Goal: Task Accomplishment & Management: Manage account settings

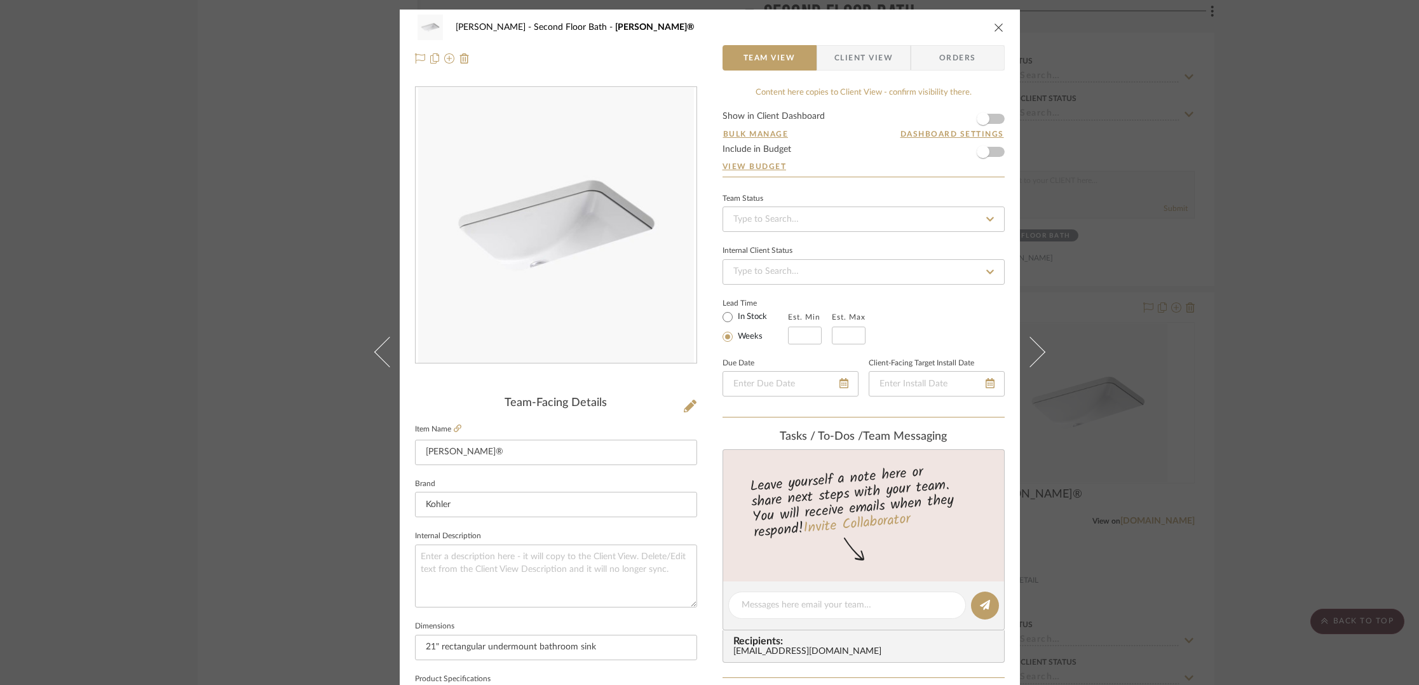
click at [994, 24] on icon "close" at bounding box center [999, 27] width 10 height 10
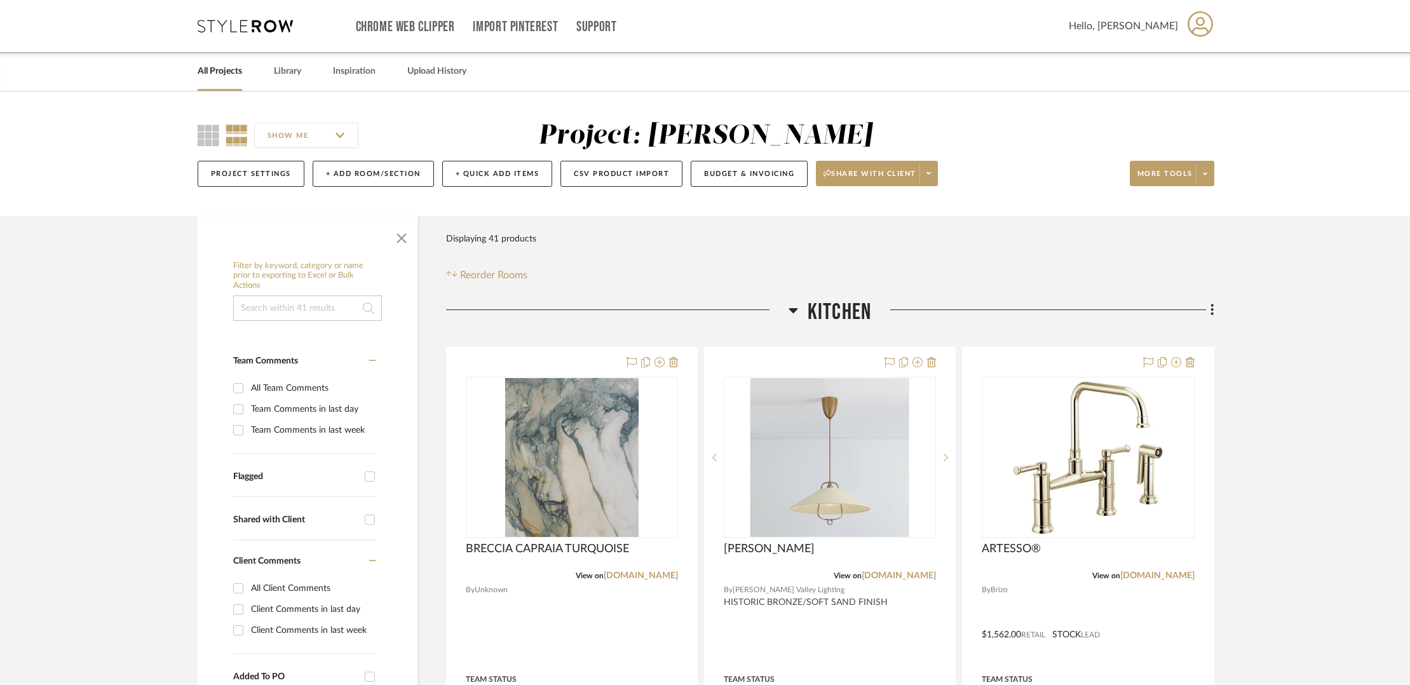
click at [213, 71] on link "All Projects" at bounding box center [220, 71] width 44 height 17
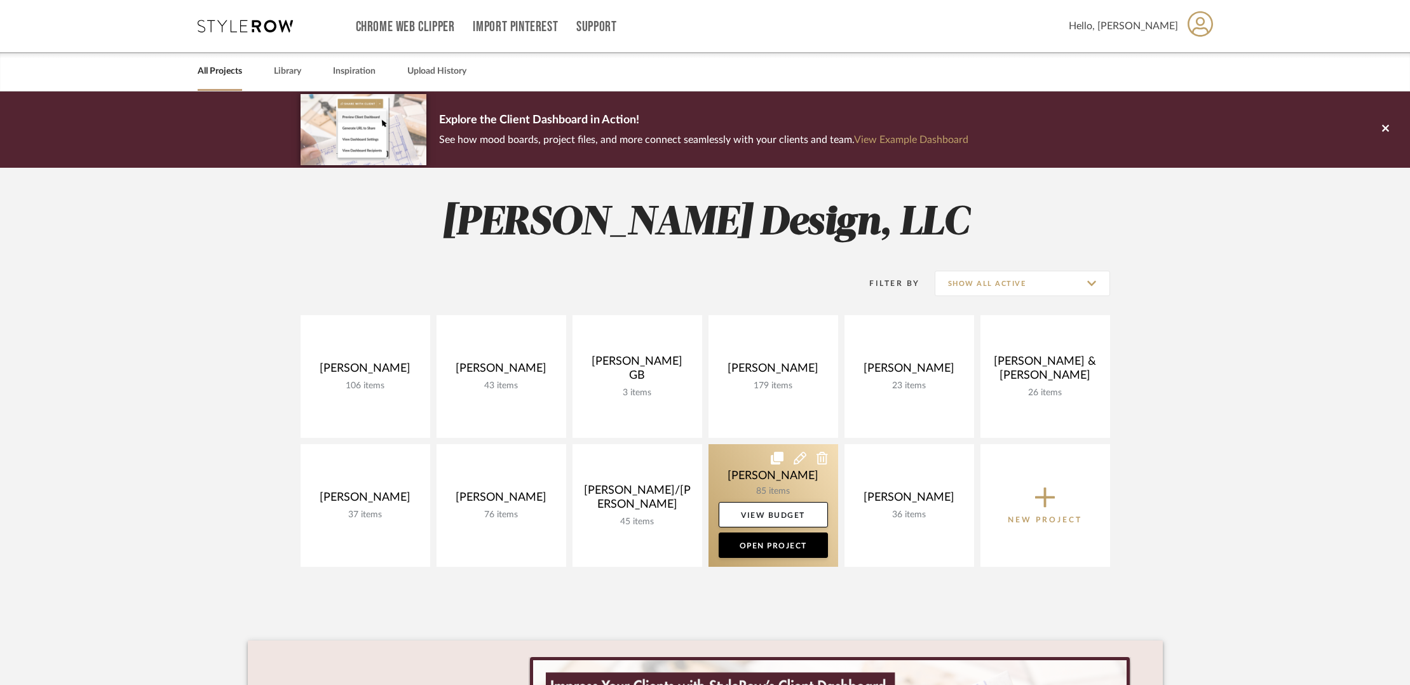
click at [760, 458] on link at bounding box center [774, 505] width 130 height 123
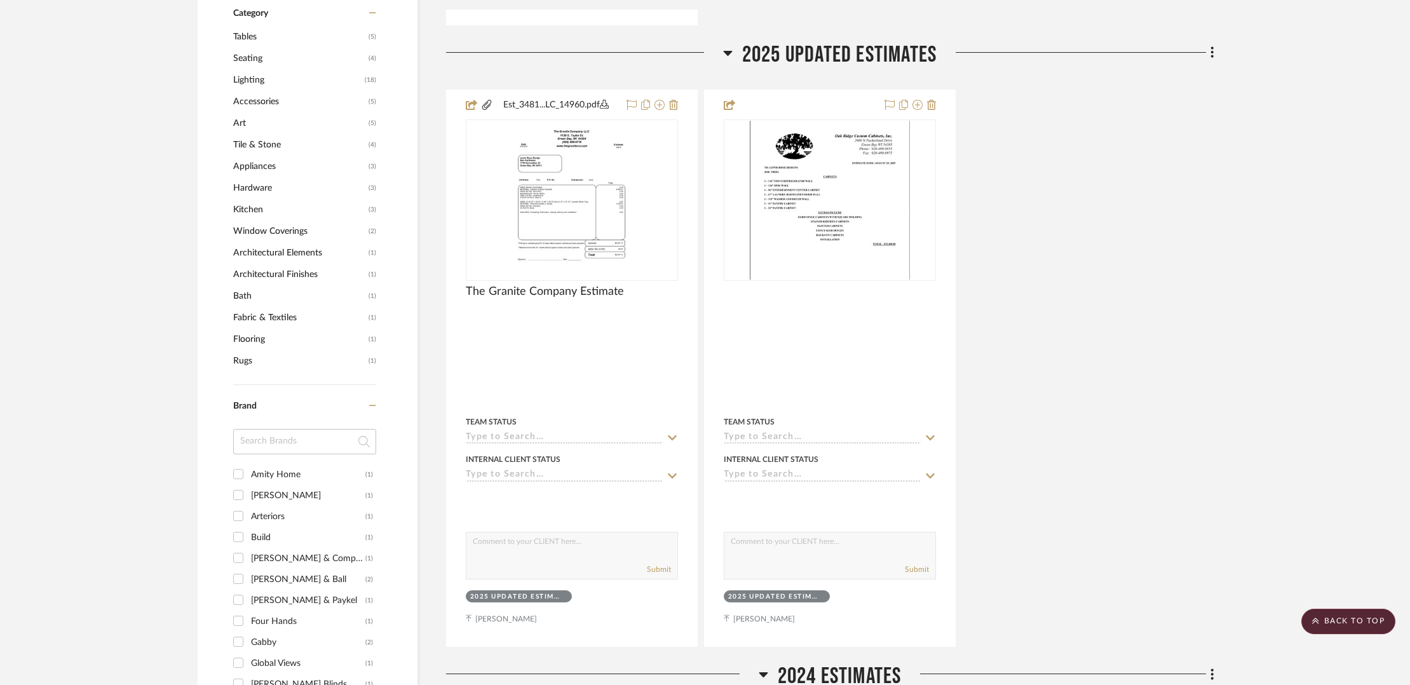
scroll to position [885, 0]
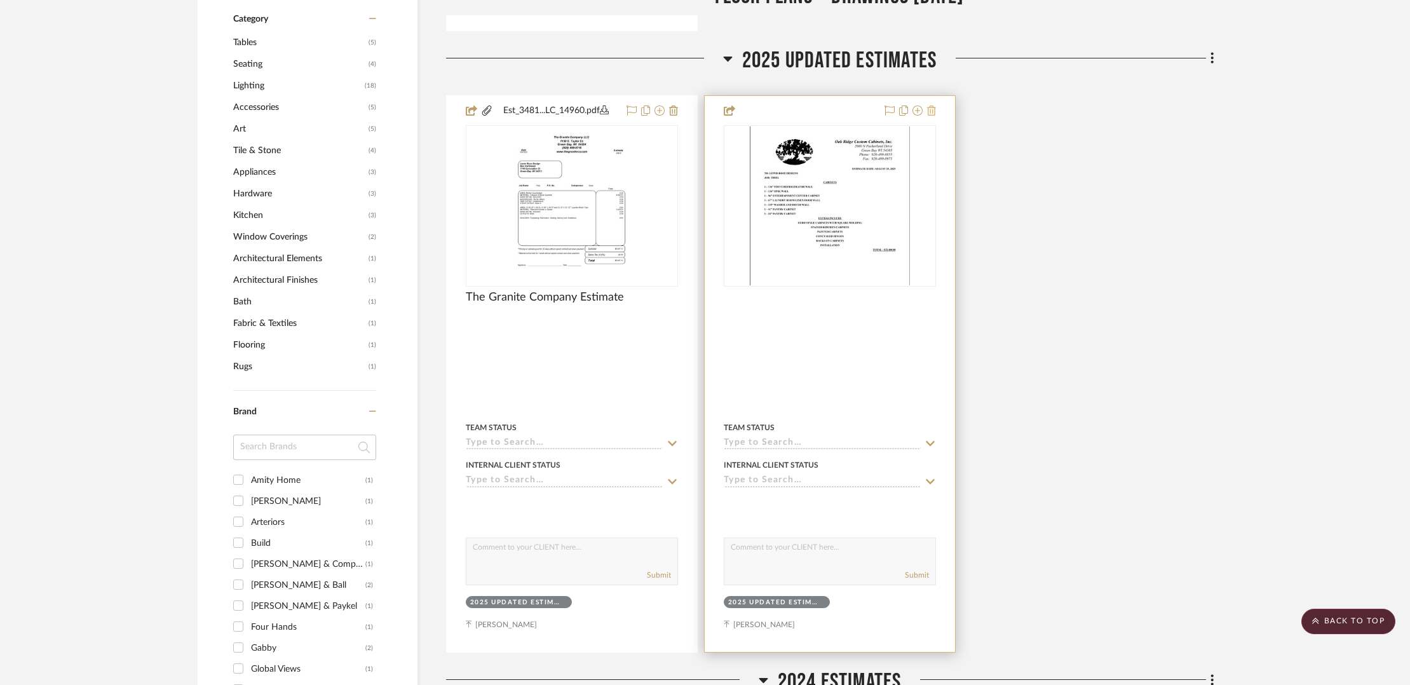
click at [932, 106] on icon at bounding box center [931, 111] width 9 height 10
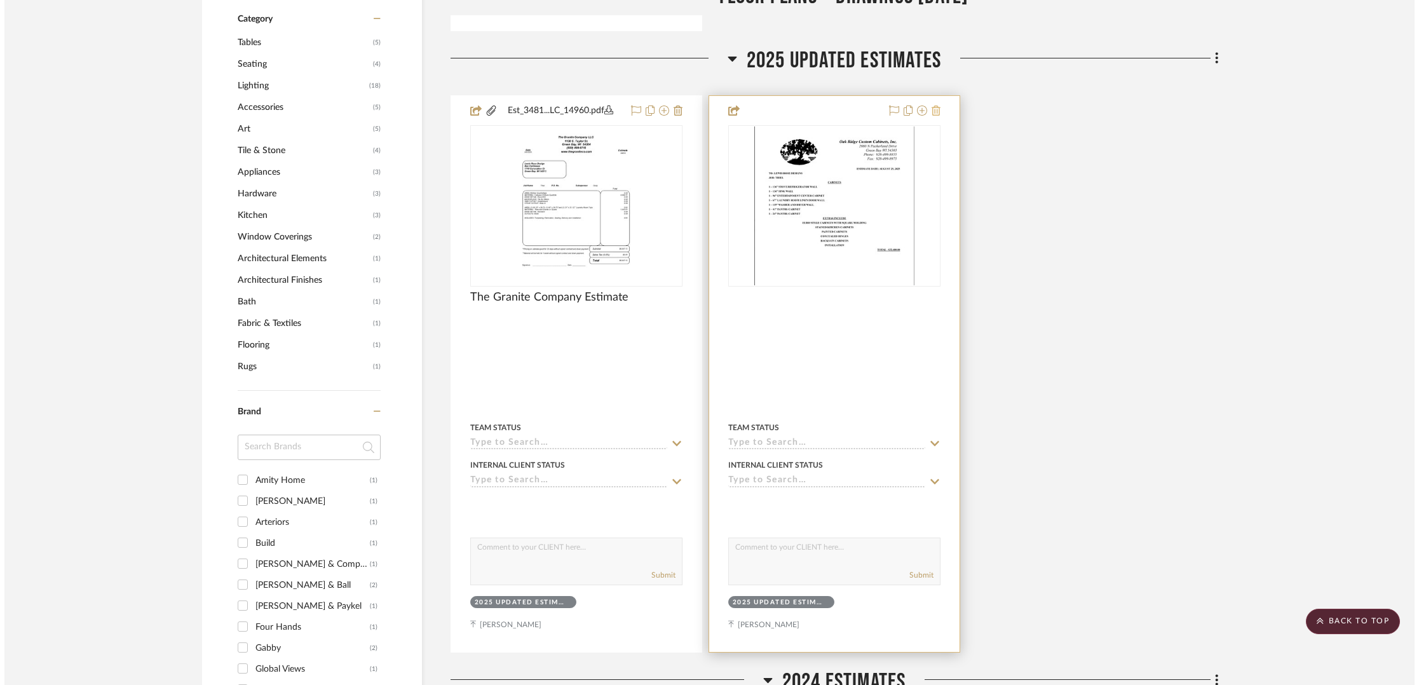
scroll to position [0, 0]
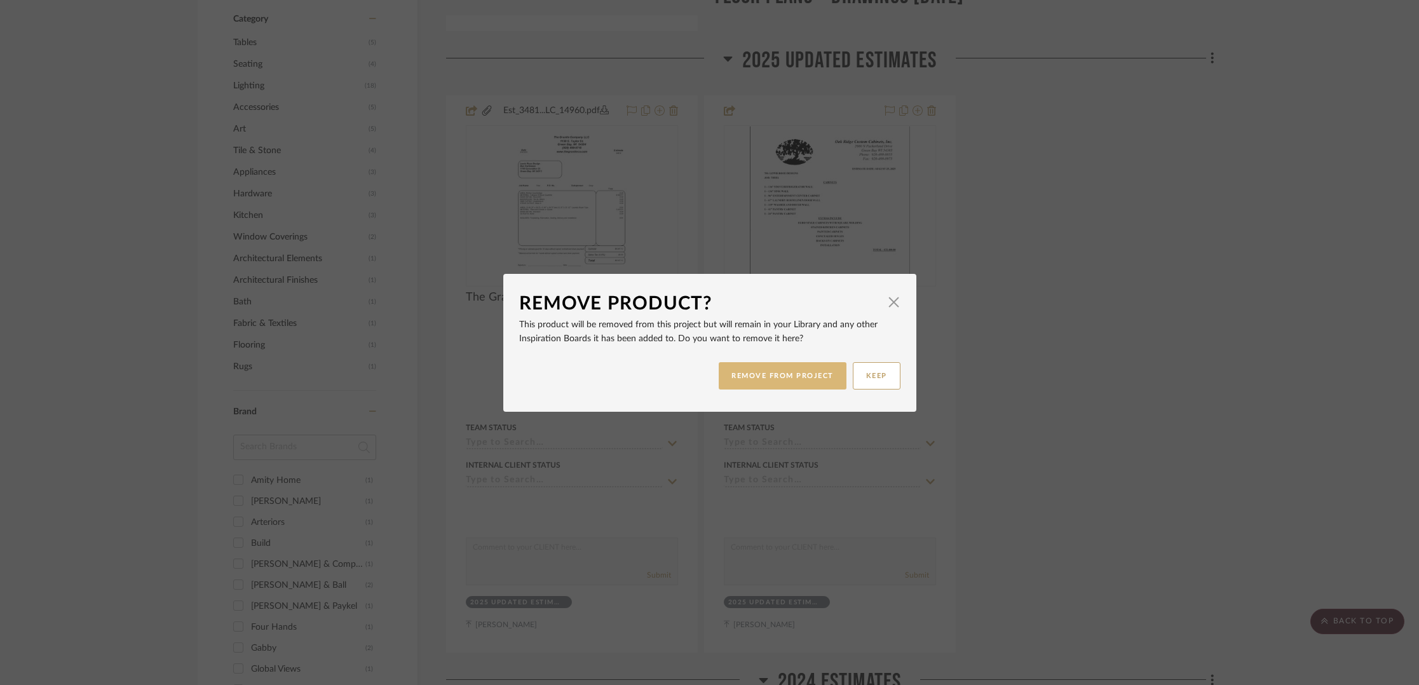
click at [810, 371] on button "REMOVE FROM PROJECT" at bounding box center [783, 375] width 128 height 27
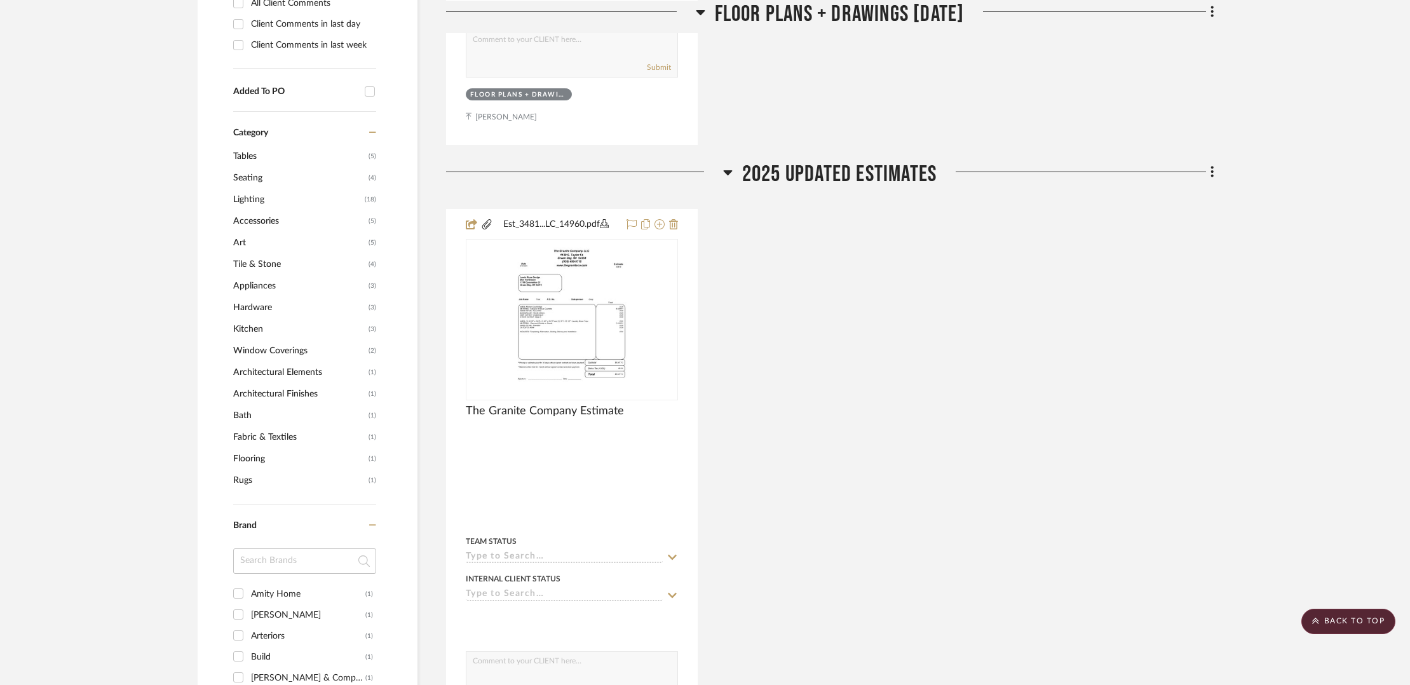
scroll to position [768, 0]
click at [1211, 169] on icon at bounding box center [1212, 174] width 3 height 11
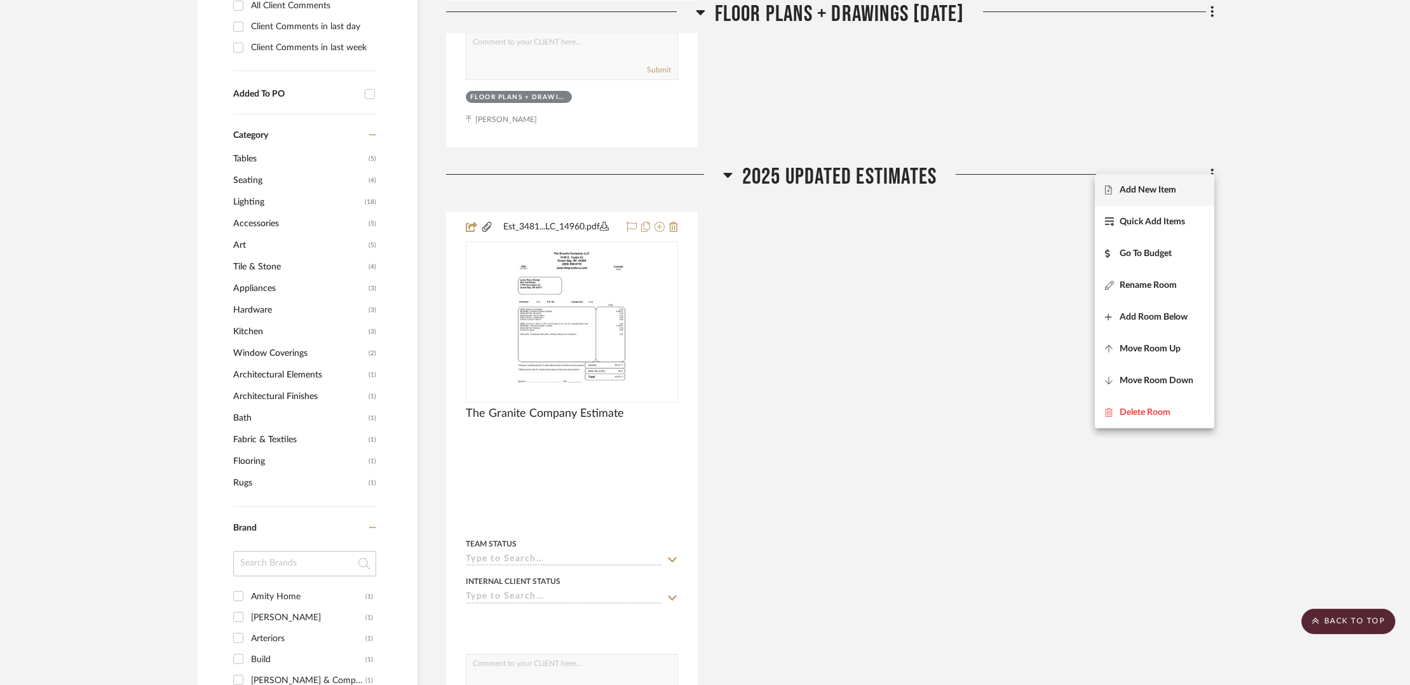
click at [1159, 189] on span "Add New Item" at bounding box center [1148, 189] width 57 height 11
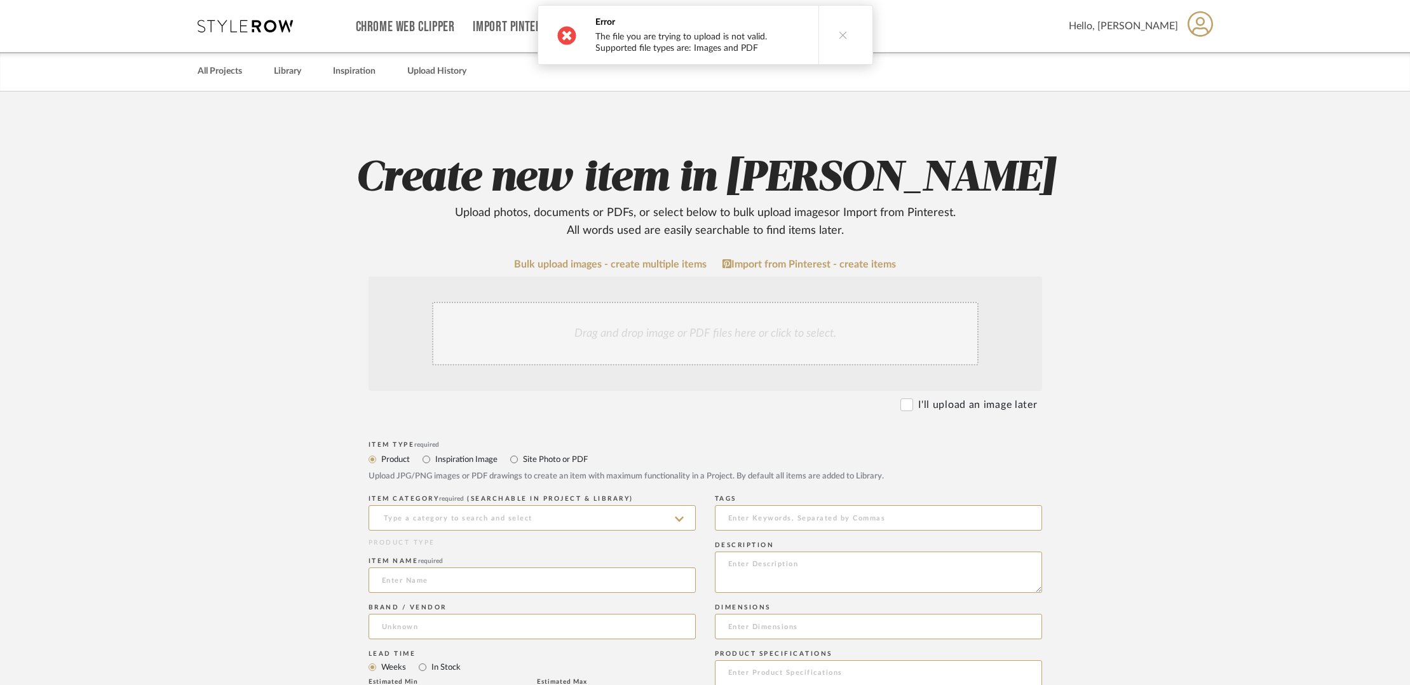
click at [838, 28] on button at bounding box center [843, 35] width 49 height 58
click at [518, 460] on input "Site Photo or PDF" at bounding box center [514, 459] width 15 height 15
radio input "true"
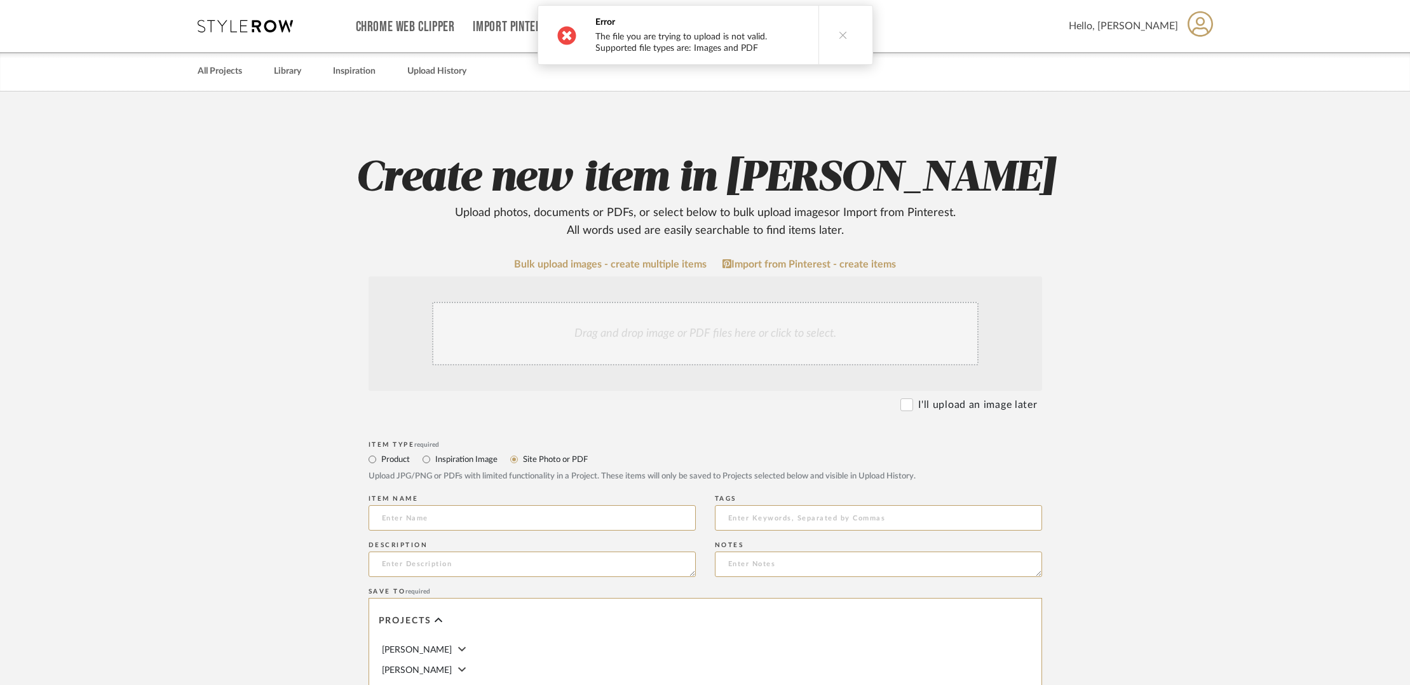
click at [843, 37] on icon at bounding box center [843, 35] width 9 height 9
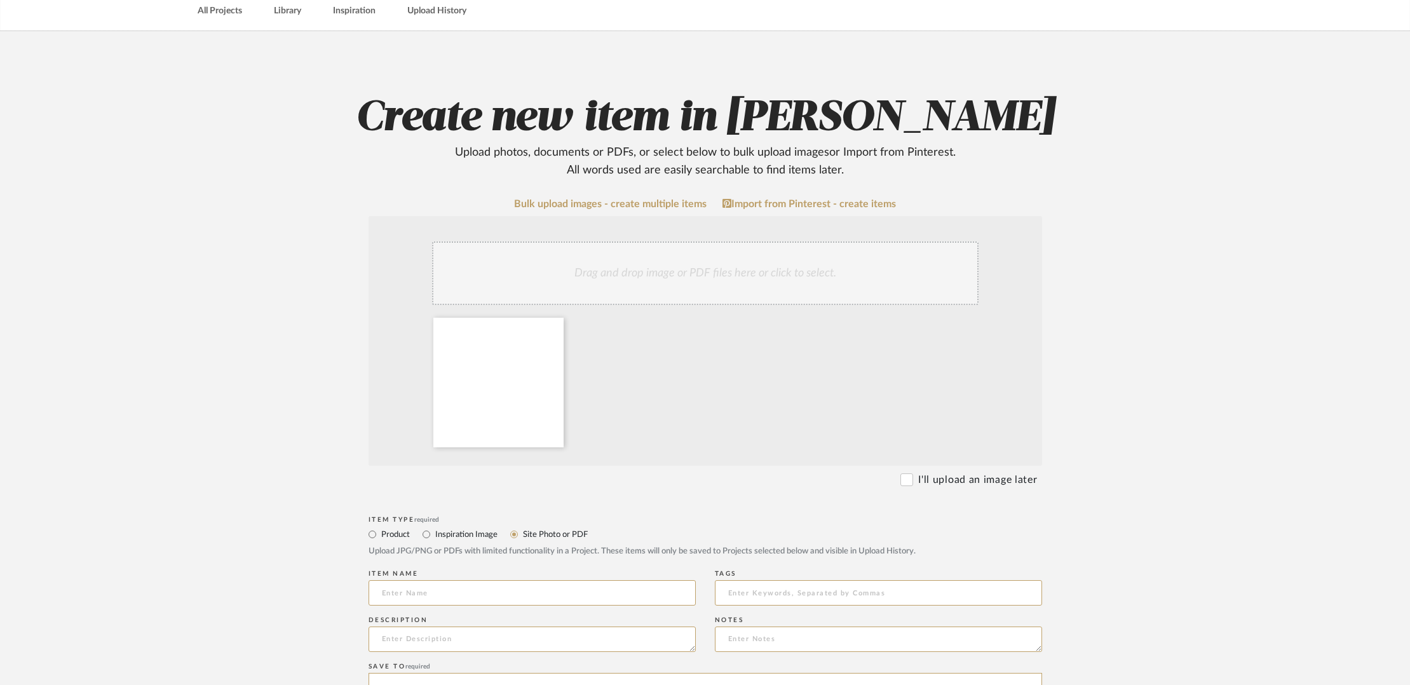
scroll to position [92, 0]
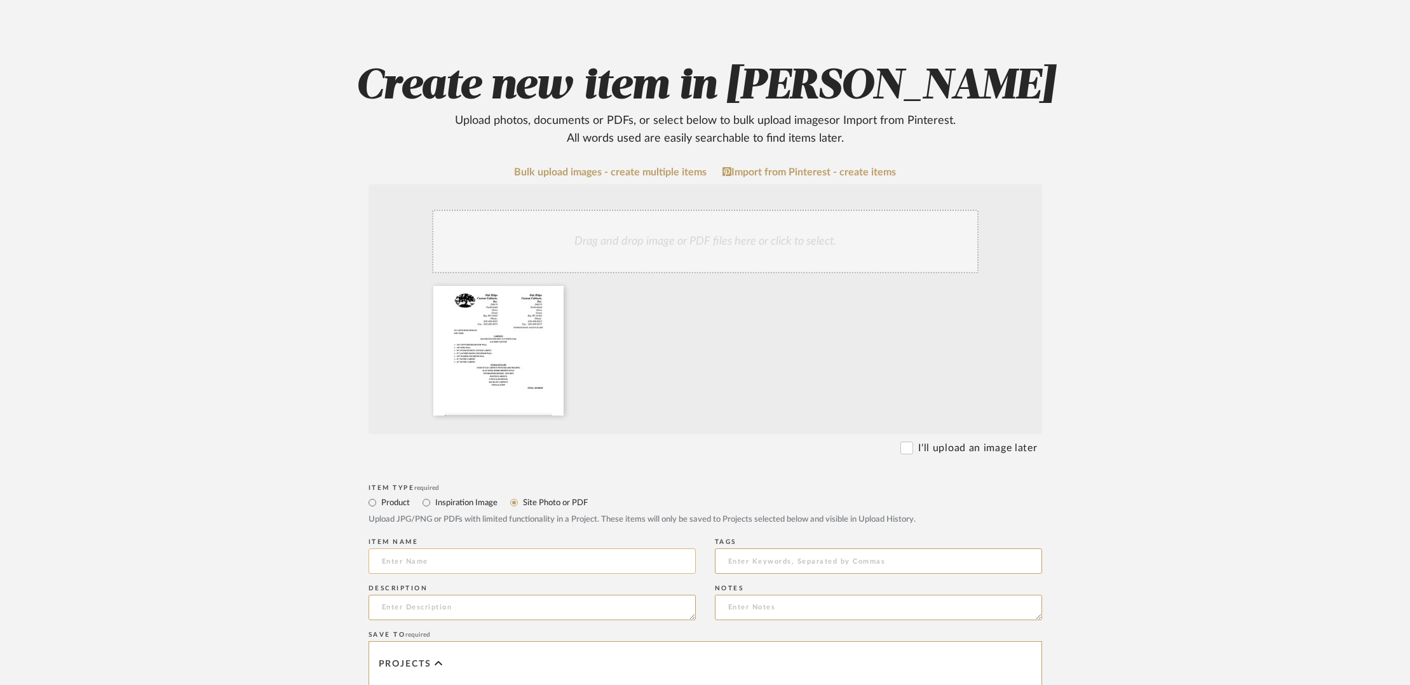
click at [439, 567] on input at bounding box center [532, 560] width 327 height 25
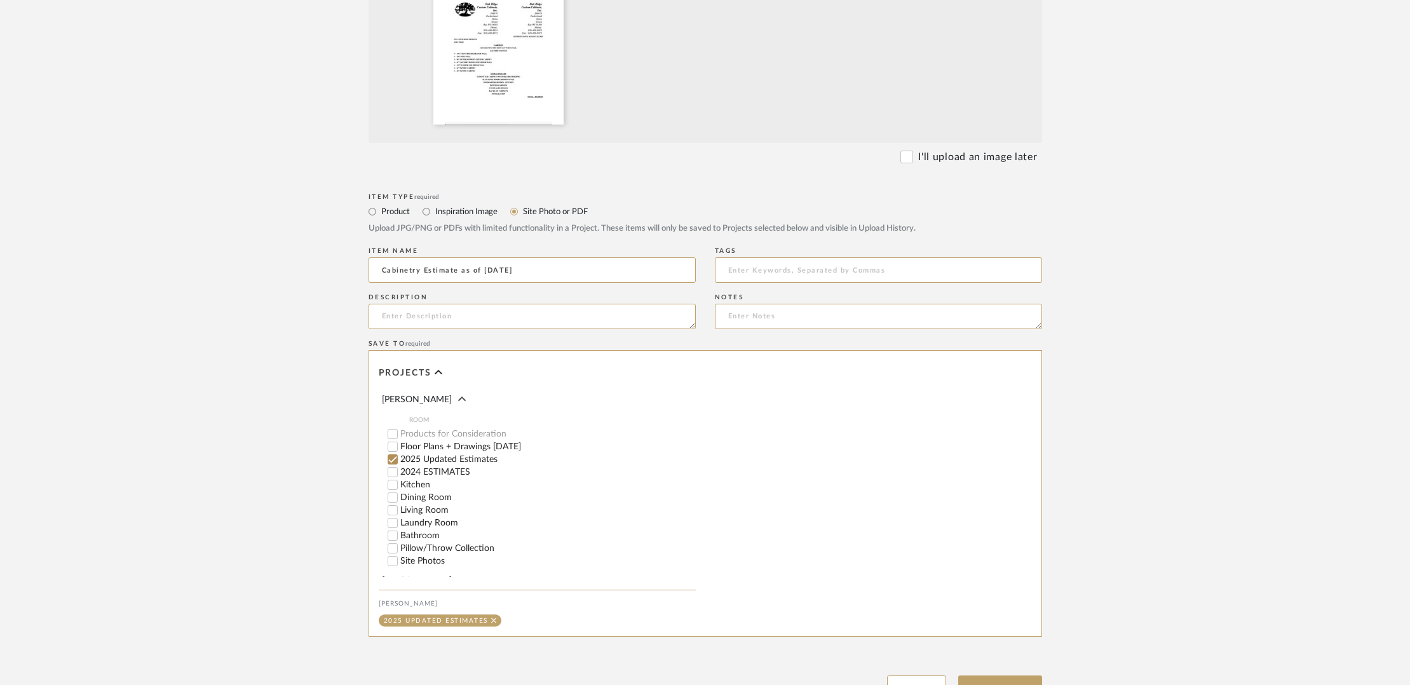
scroll to position [491, 0]
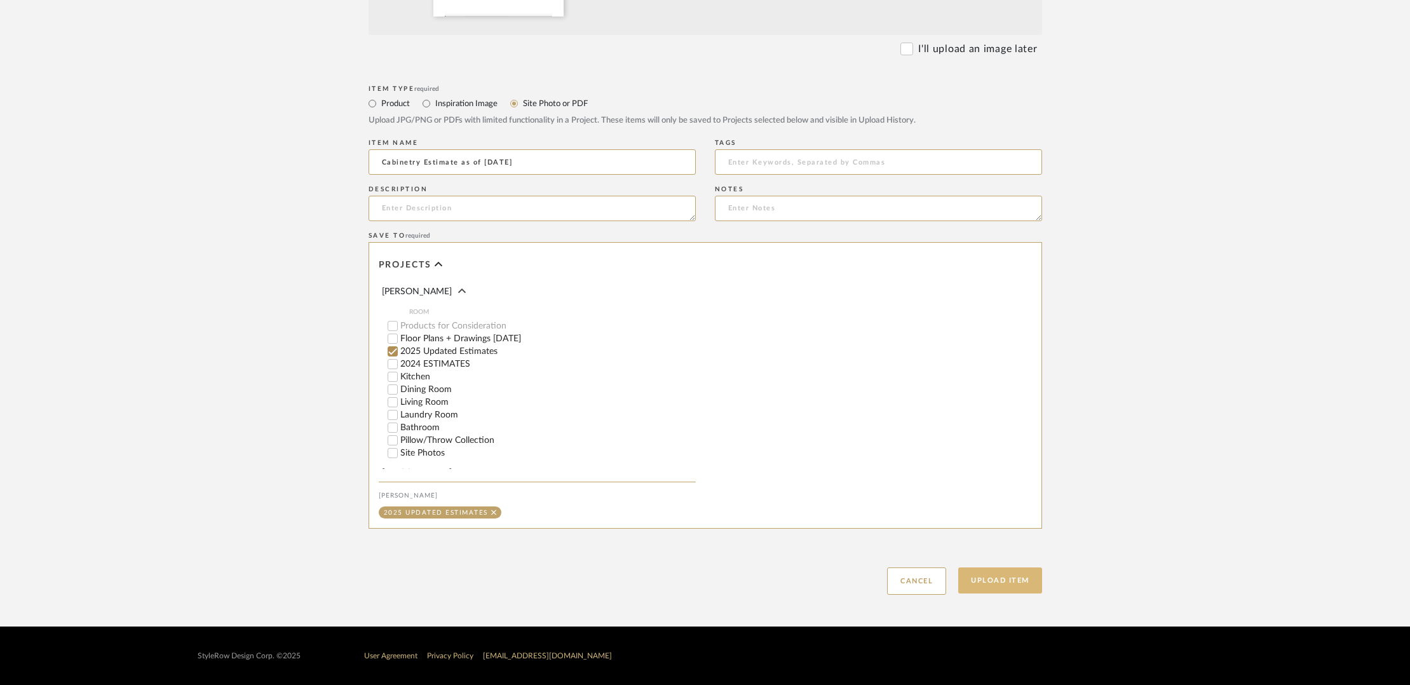
type input "Cabinetry Estimate as of [DATE]"
click at [1016, 585] on button "Upload Item" at bounding box center [1000, 581] width 84 height 26
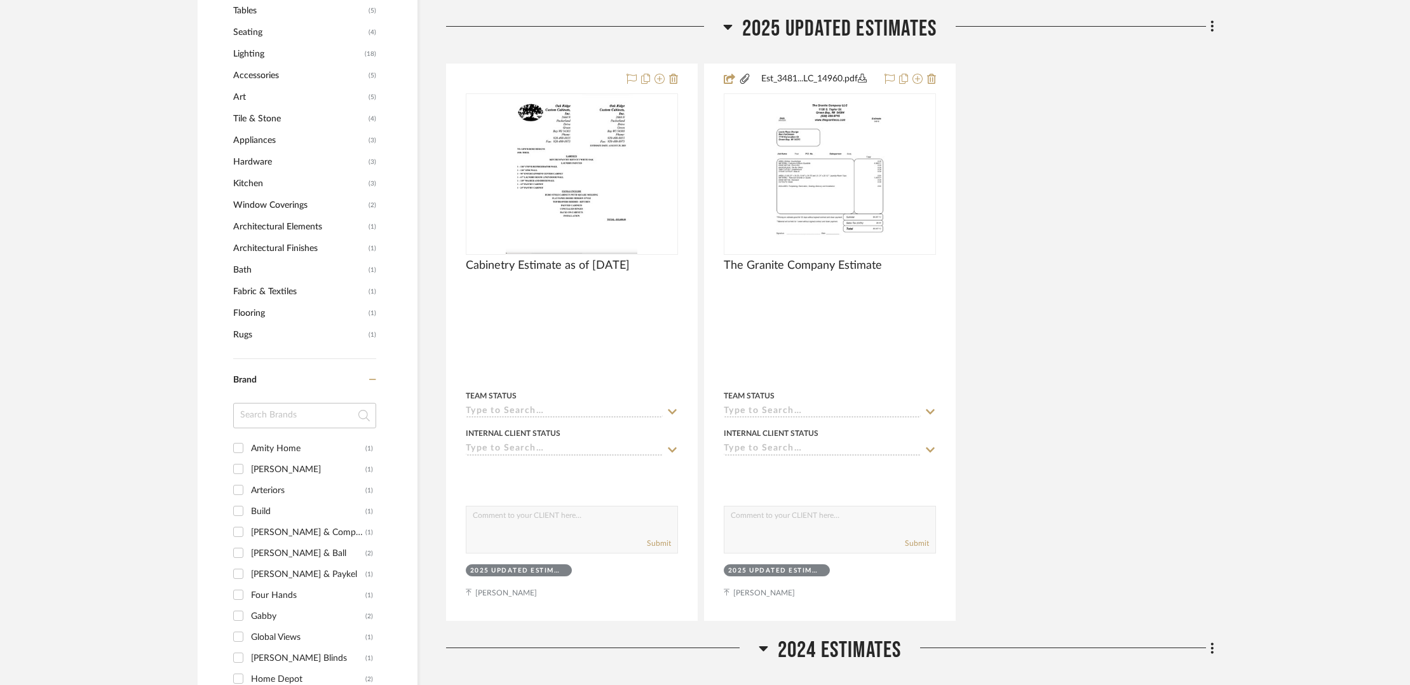
scroll to position [919, 0]
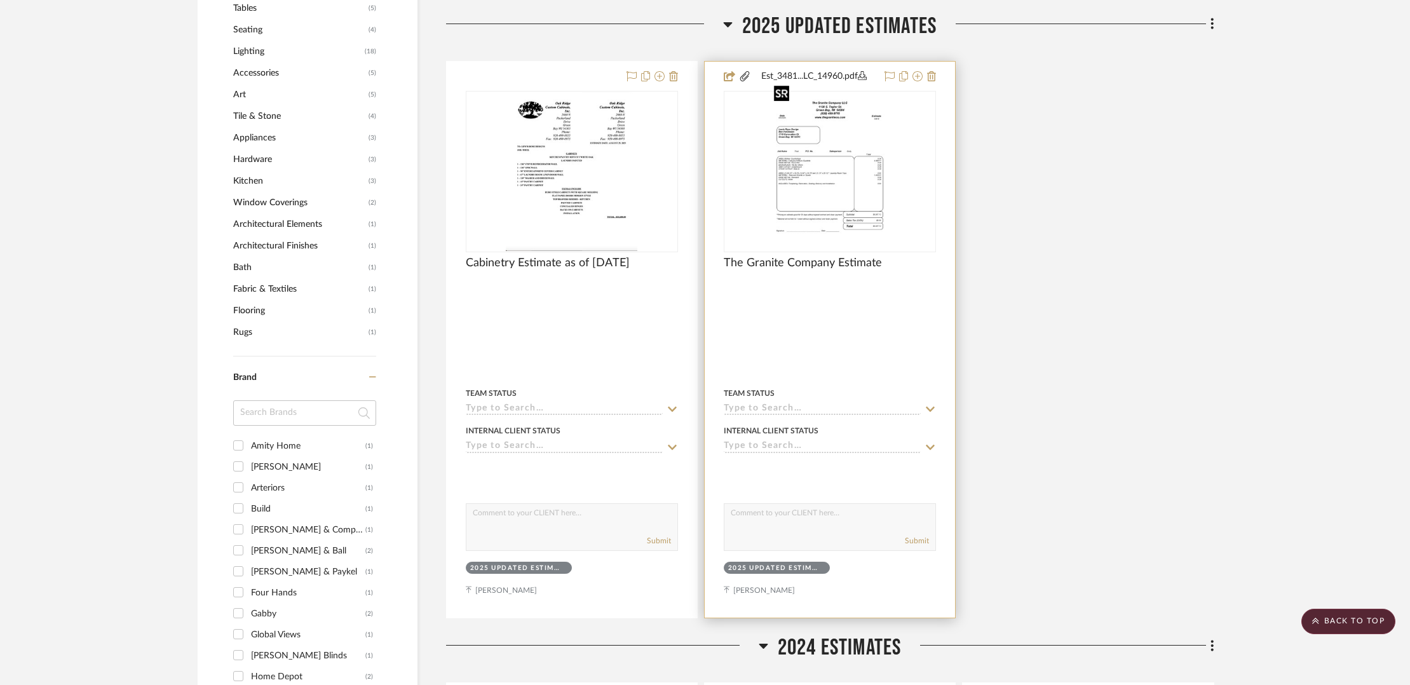
click at [841, 171] on img "0" at bounding box center [830, 171] width 123 height 159
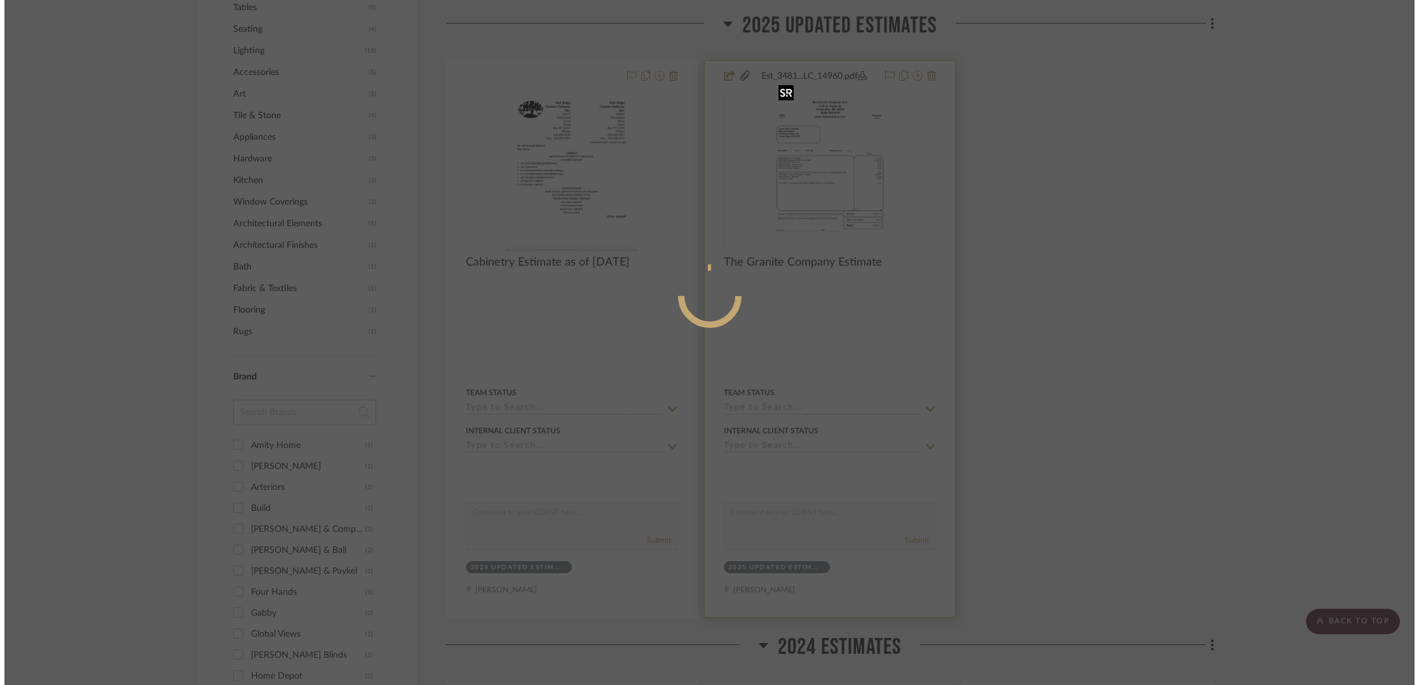
scroll to position [0, 0]
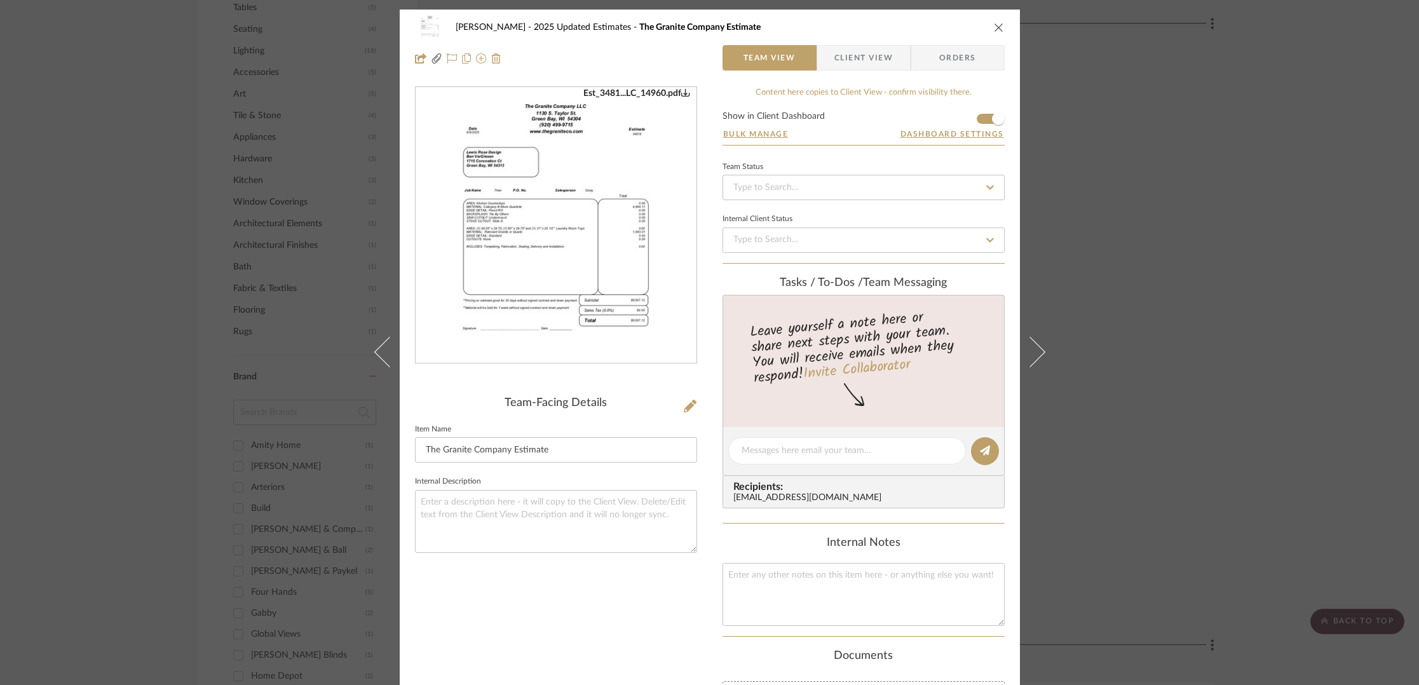
click at [995, 25] on icon "close" at bounding box center [999, 27] width 10 height 10
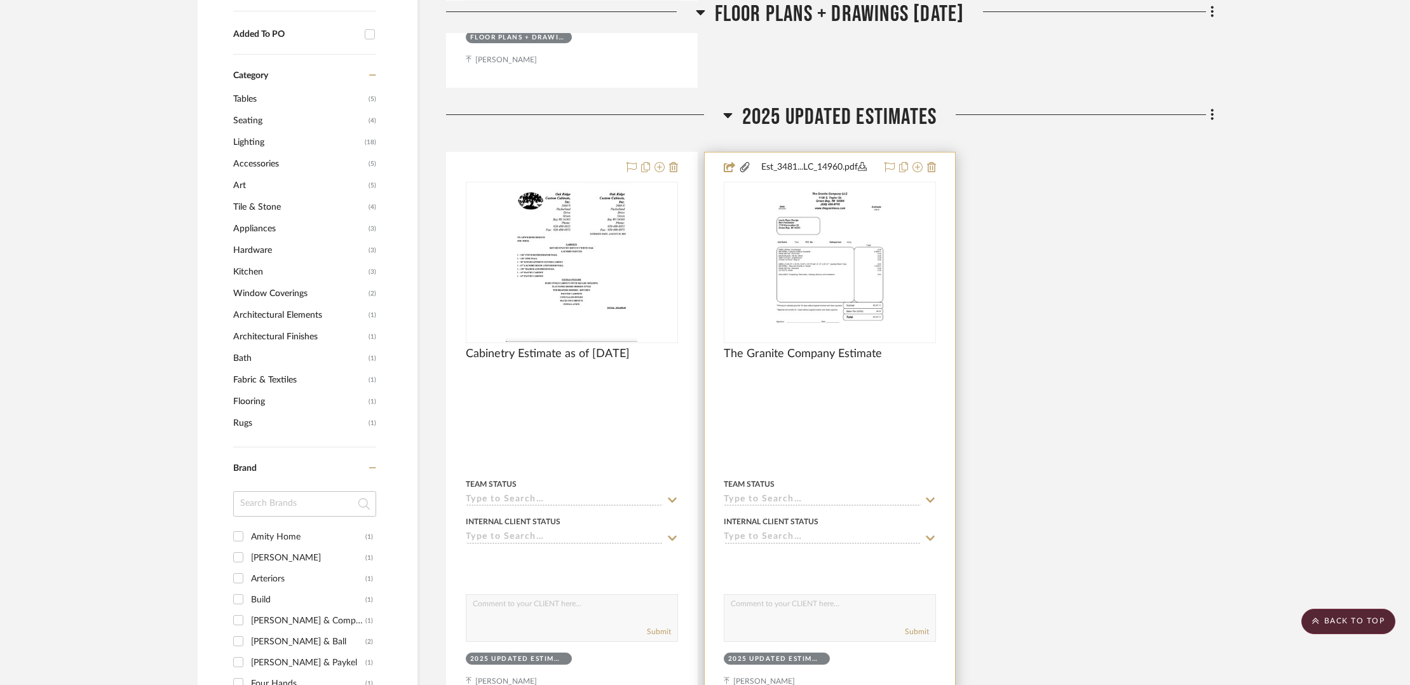
scroll to position [832, 0]
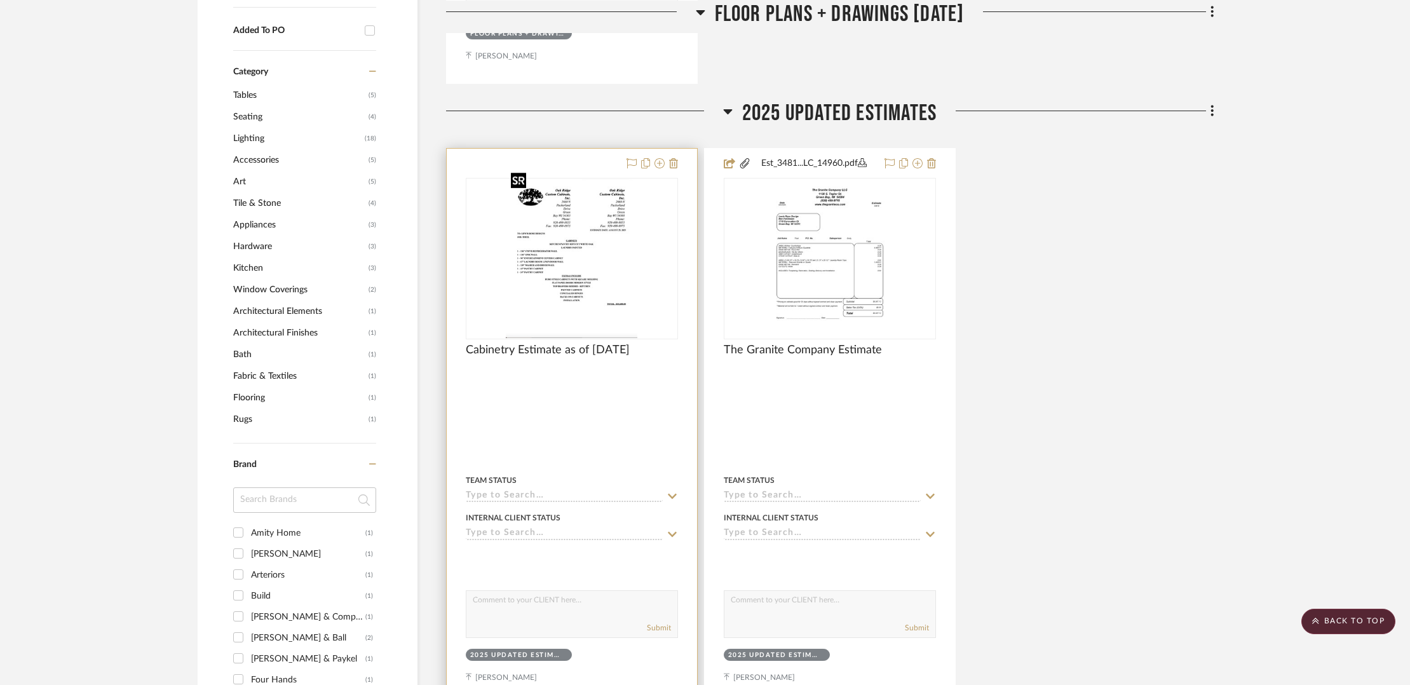
click at [573, 257] on img "0" at bounding box center [572, 258] width 132 height 159
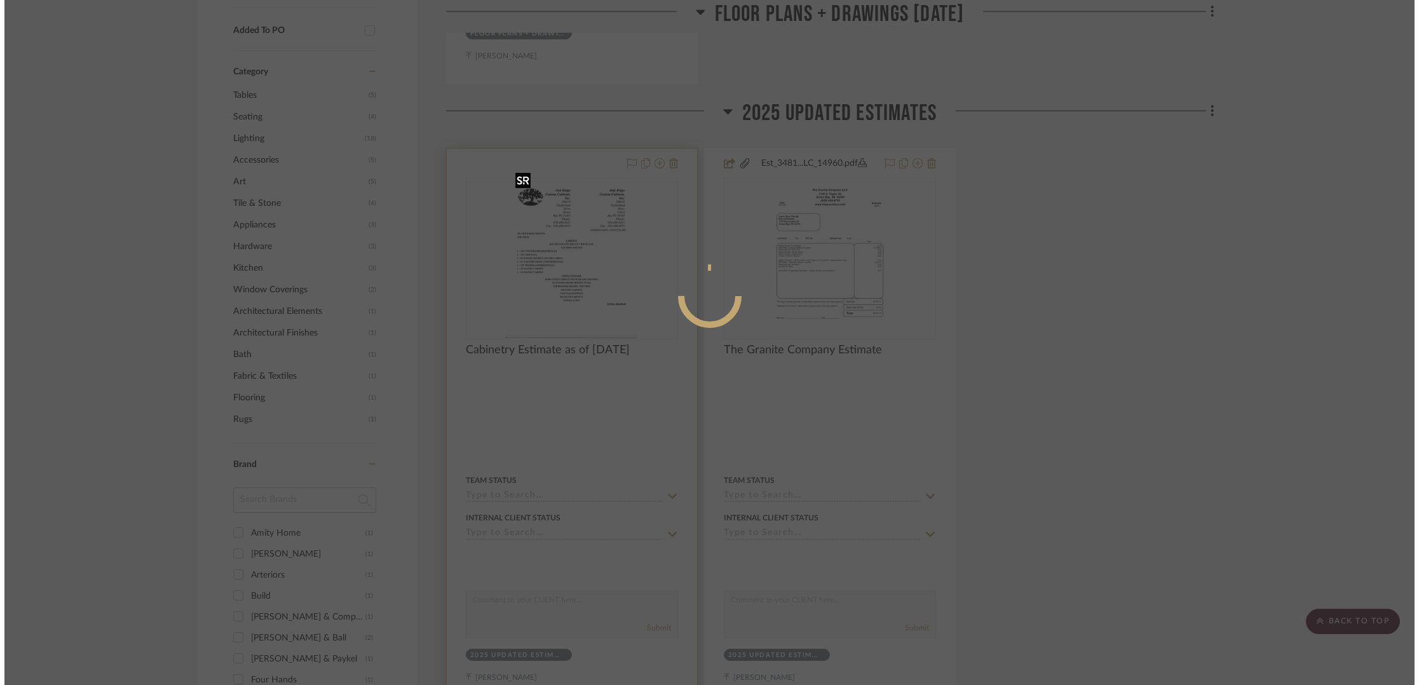
scroll to position [0, 0]
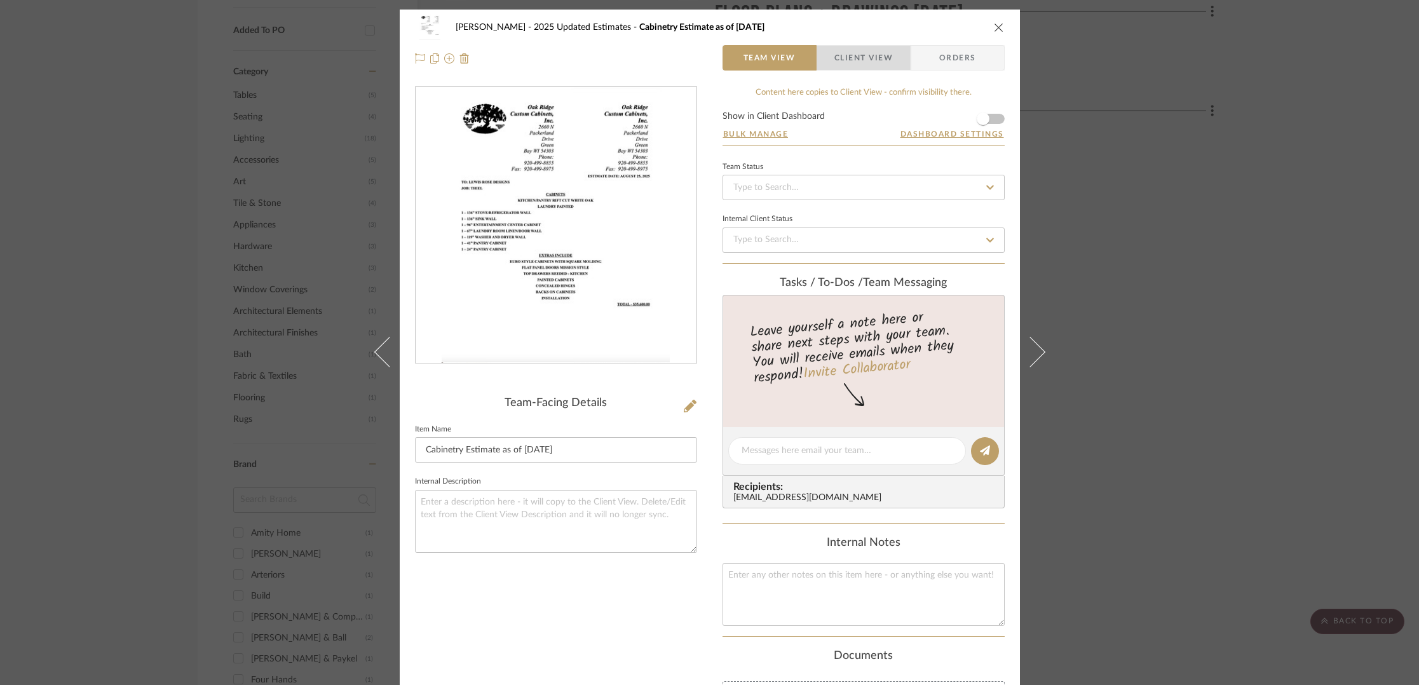
click at [861, 53] on span "Client View" at bounding box center [863, 57] width 58 height 25
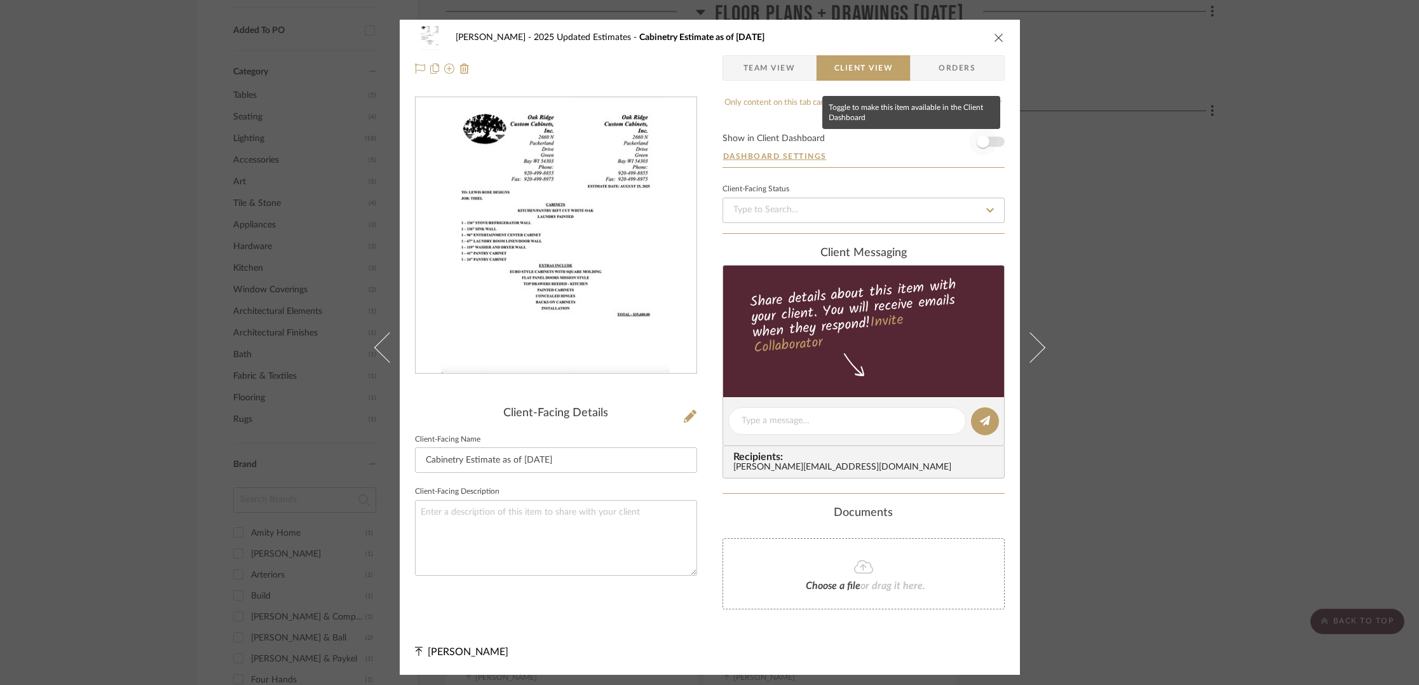
click at [987, 142] on span "button" at bounding box center [983, 142] width 28 height 28
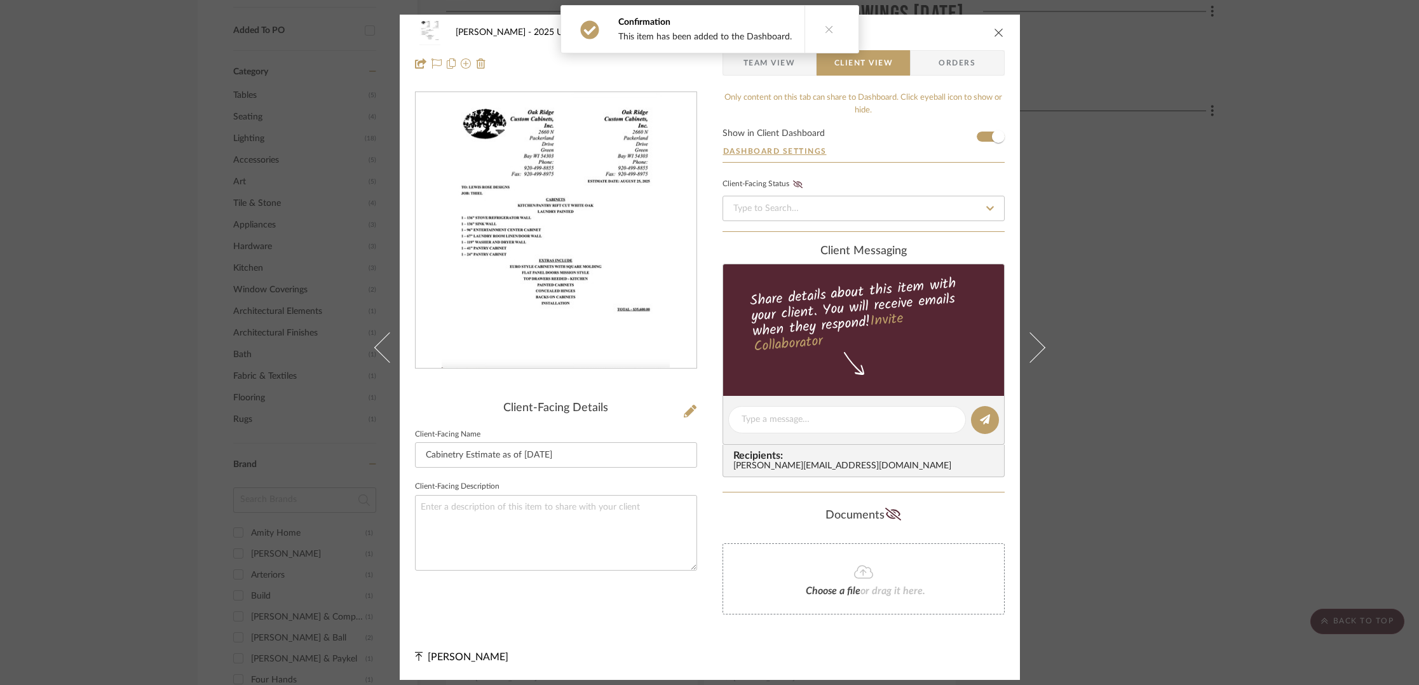
click at [995, 28] on icon "close" at bounding box center [999, 32] width 10 height 10
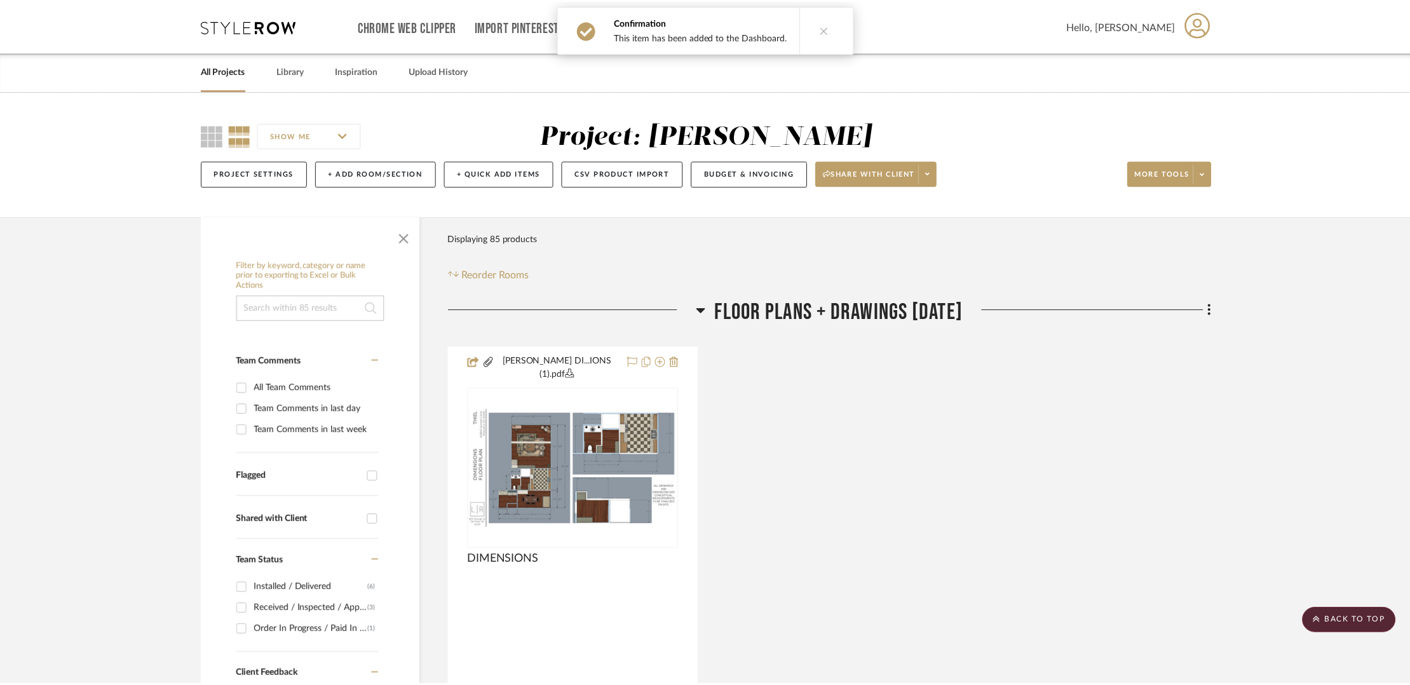
scroll to position [832, 0]
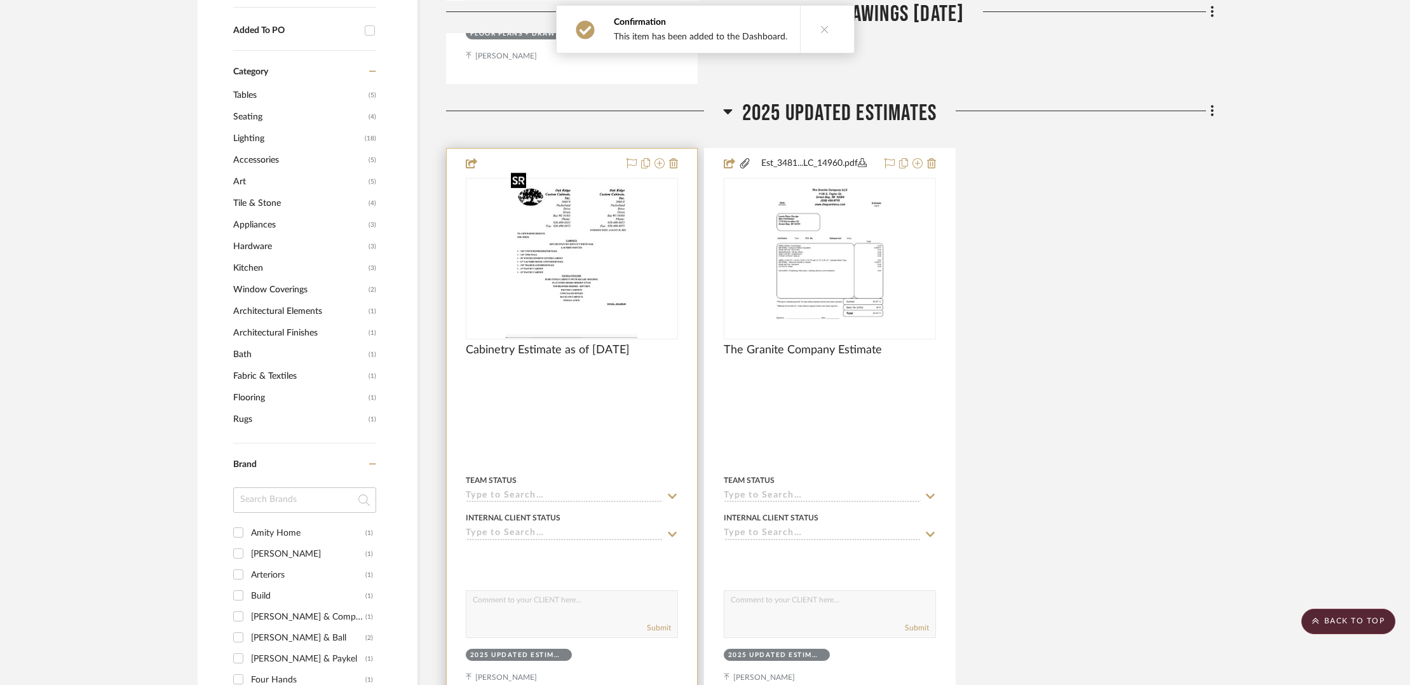
click at [585, 250] on img "0" at bounding box center [572, 258] width 132 height 159
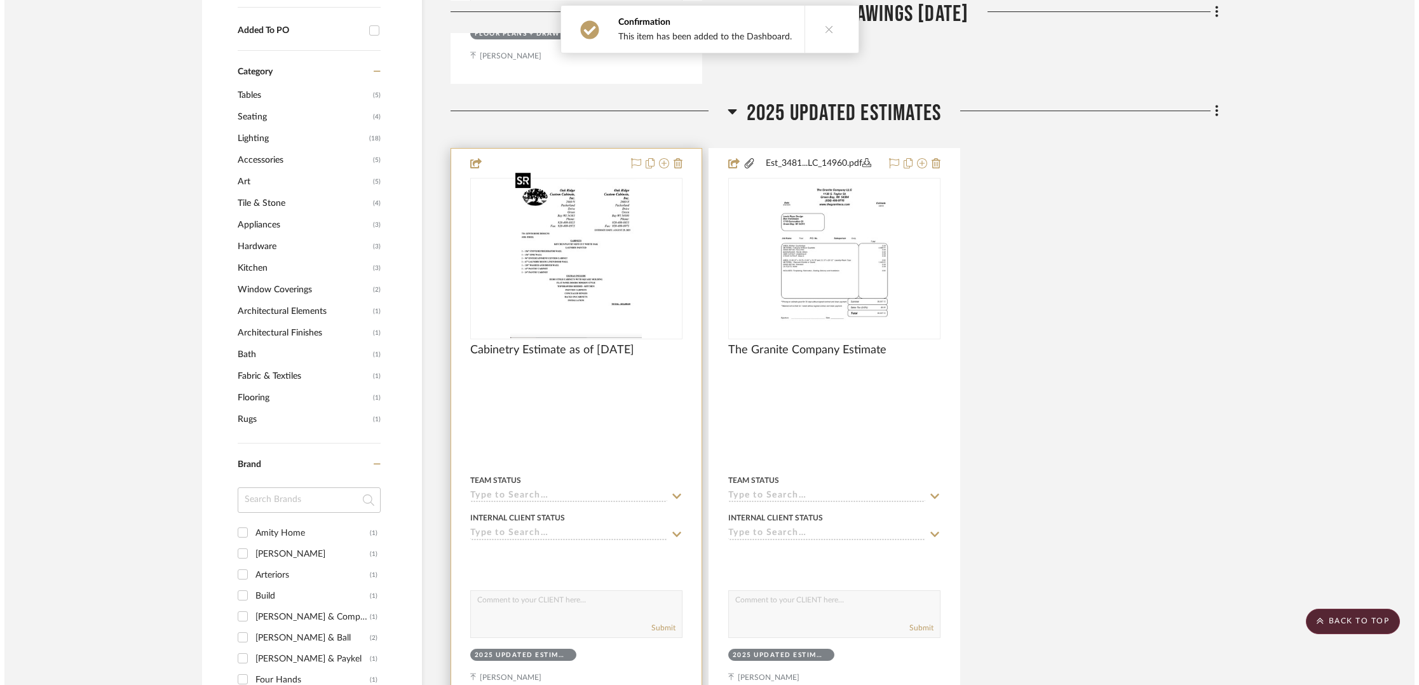
scroll to position [0, 0]
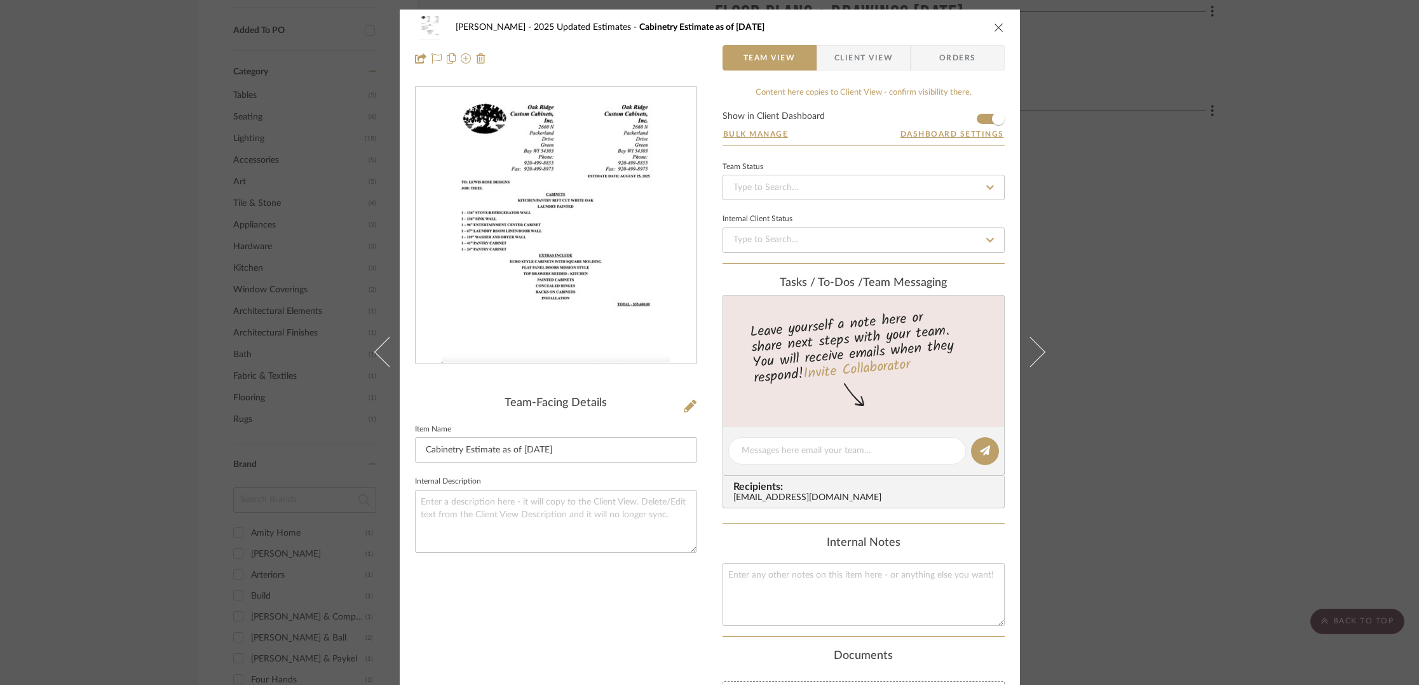
click at [995, 26] on icon "close" at bounding box center [999, 27] width 10 height 10
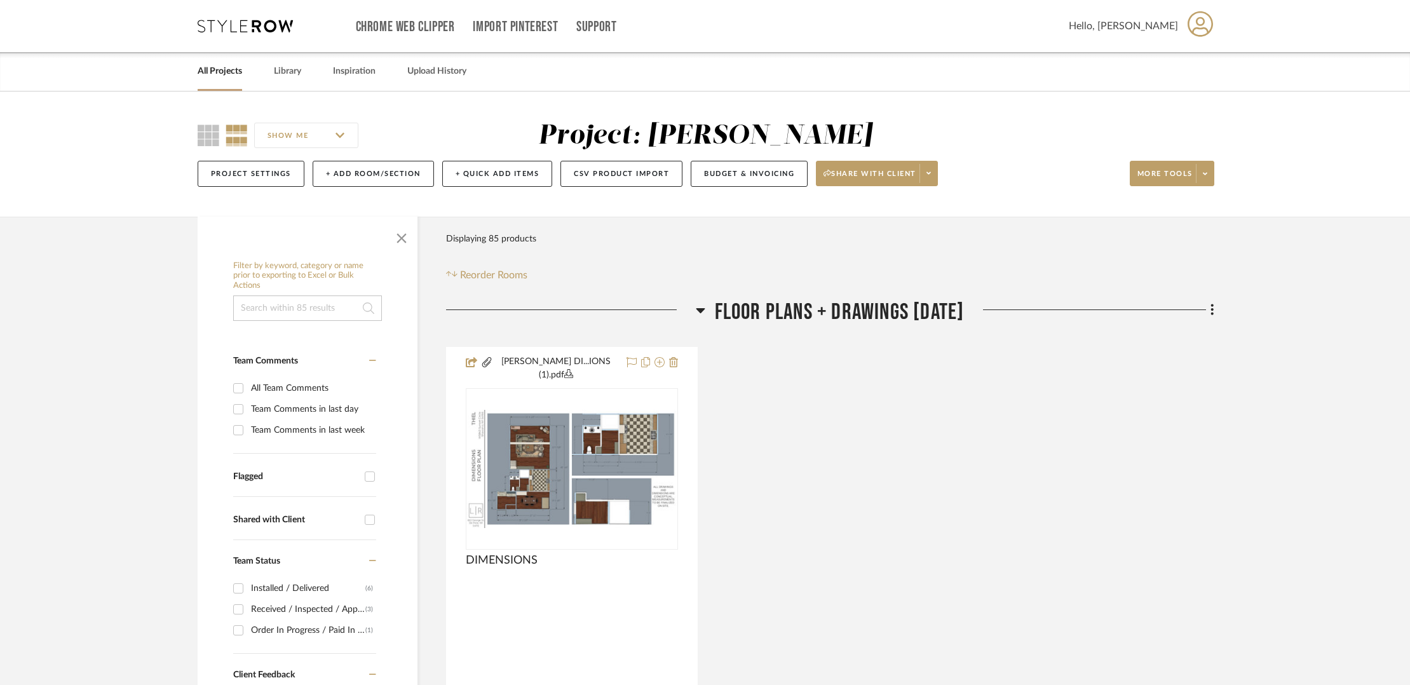
click at [206, 75] on link "All Projects" at bounding box center [220, 71] width 44 height 17
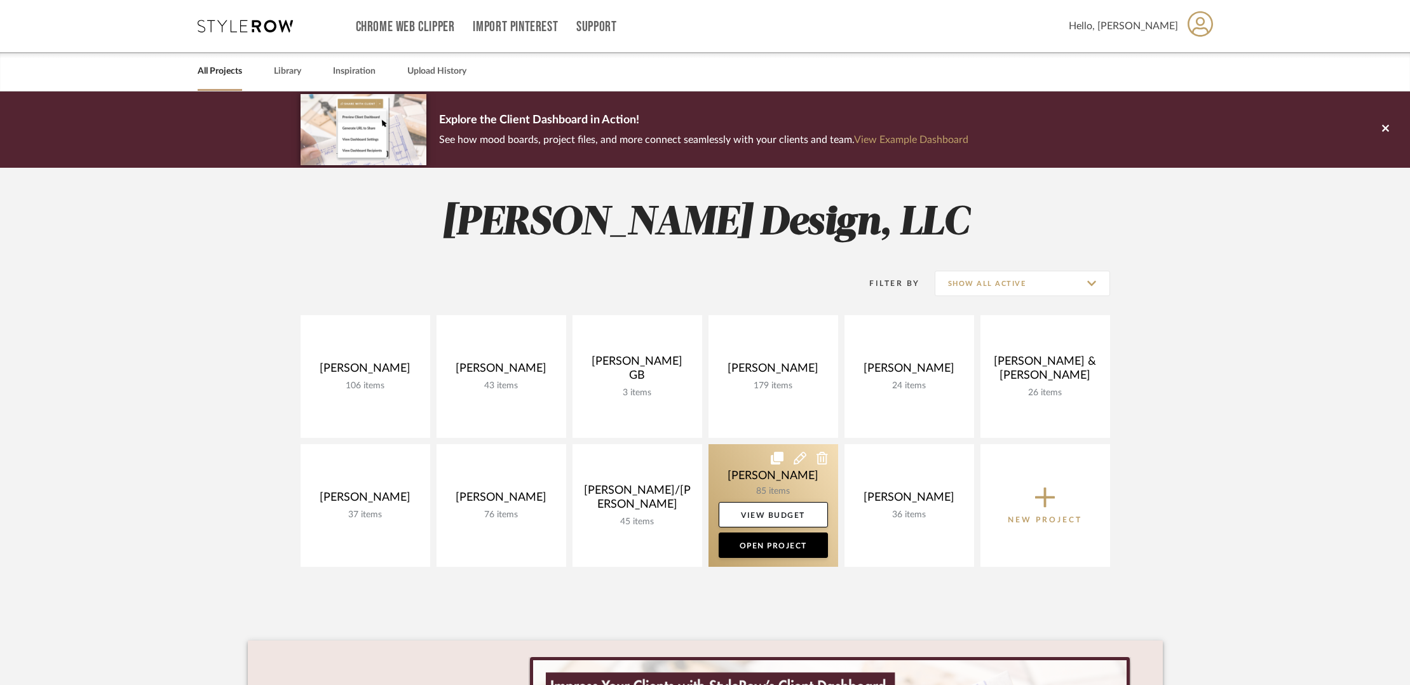
click at [764, 464] on link at bounding box center [774, 505] width 130 height 123
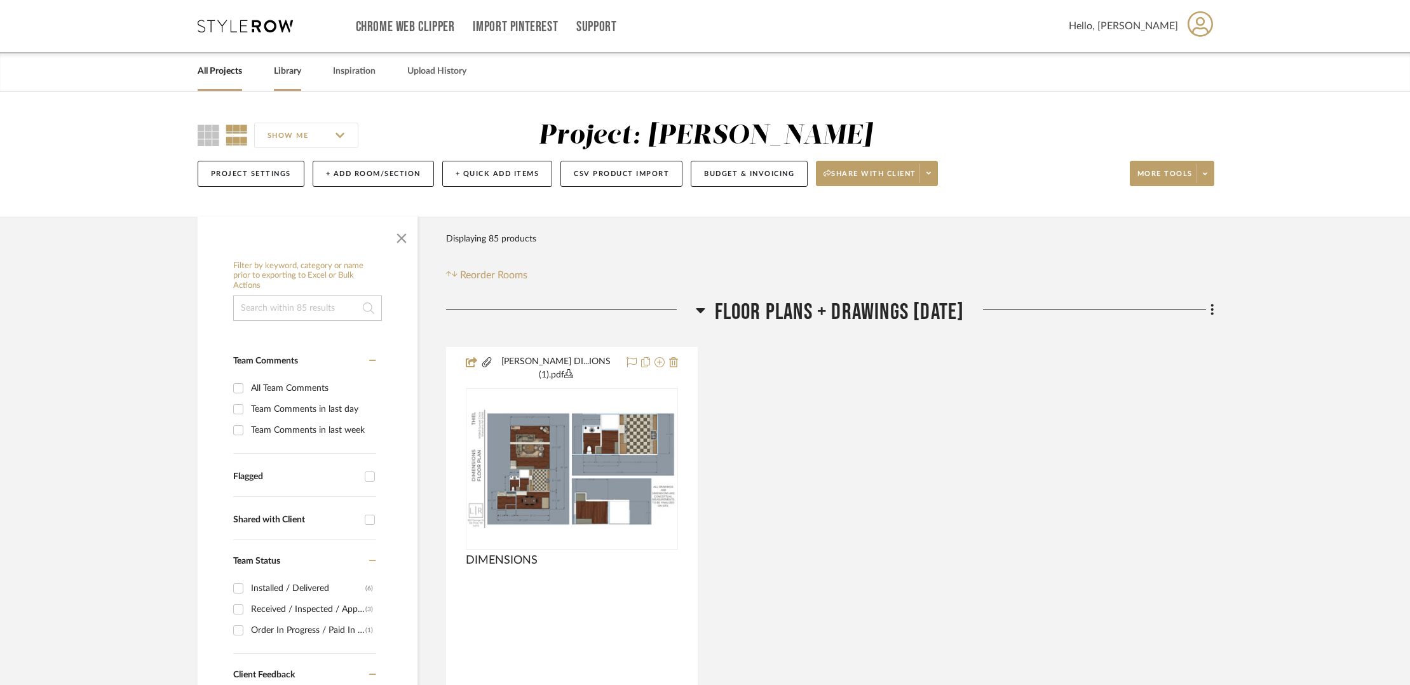
click at [296, 75] on link "Library" at bounding box center [287, 71] width 27 height 17
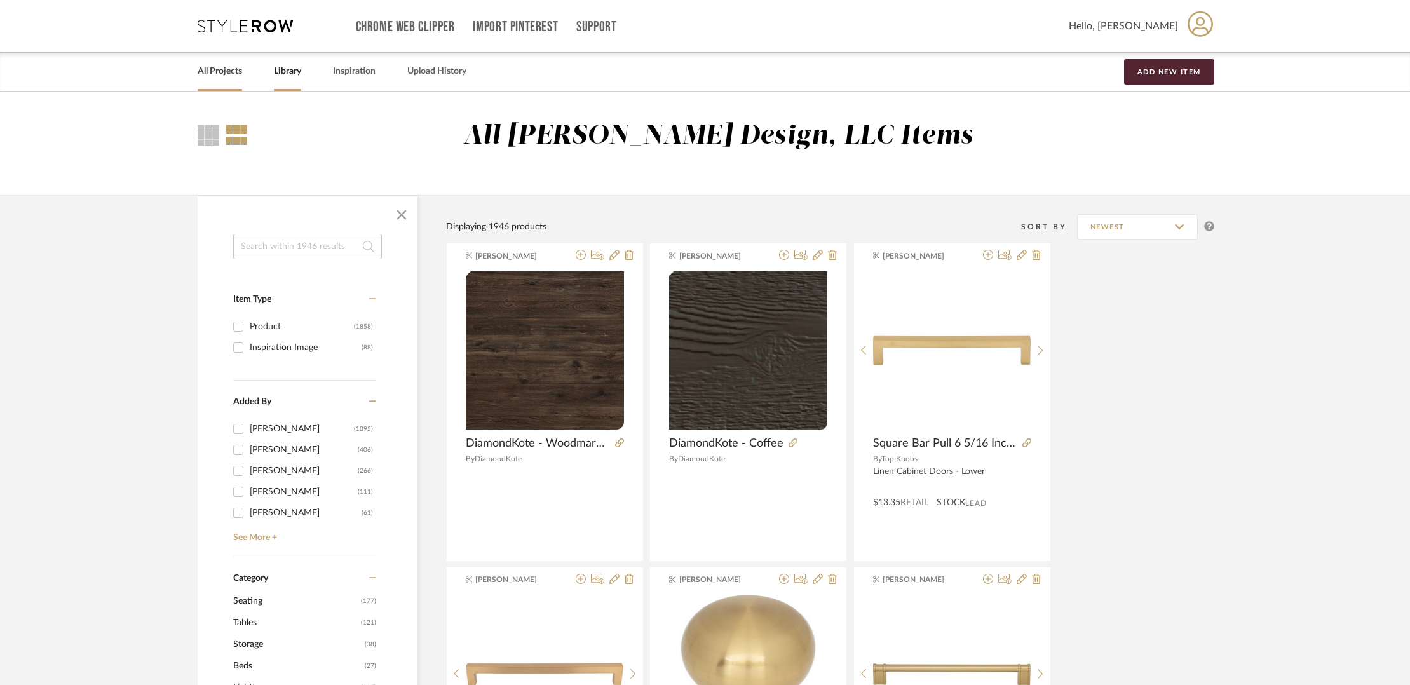
click at [215, 67] on link "All Projects" at bounding box center [220, 71] width 44 height 17
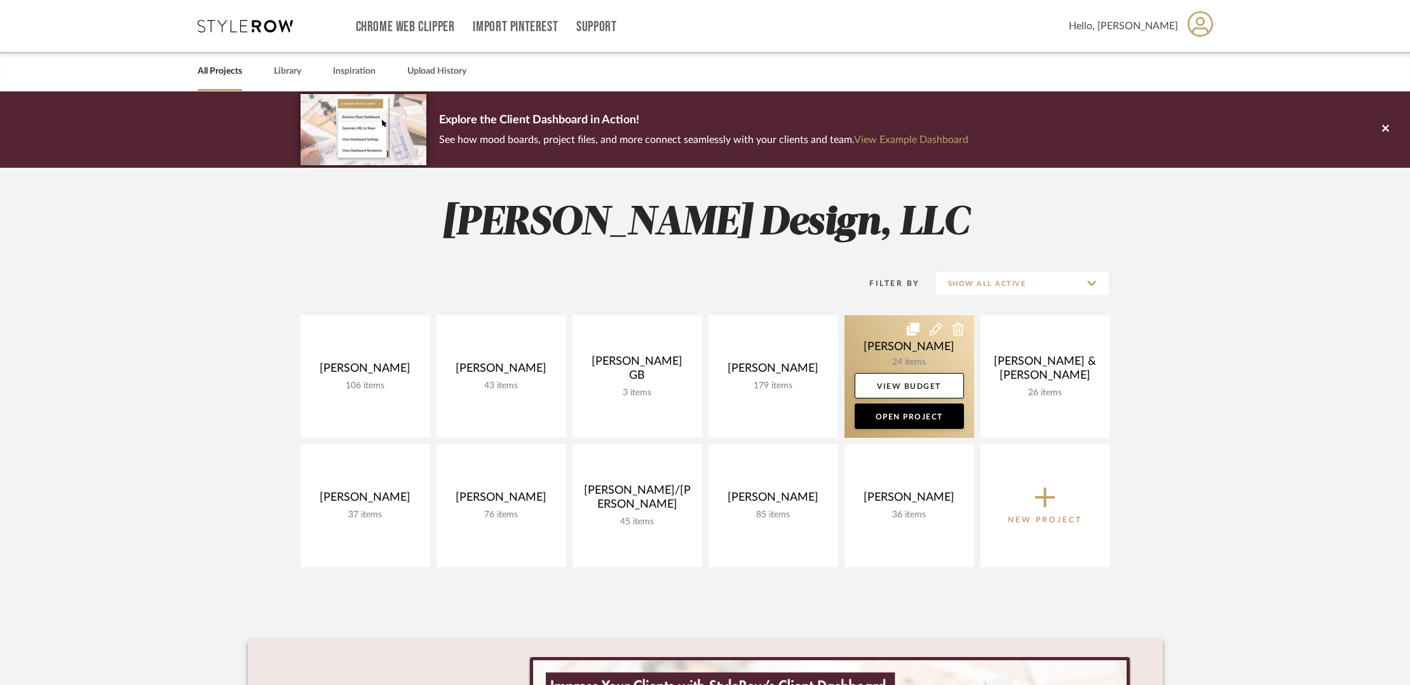
click at [864, 342] on link at bounding box center [910, 376] width 130 height 123
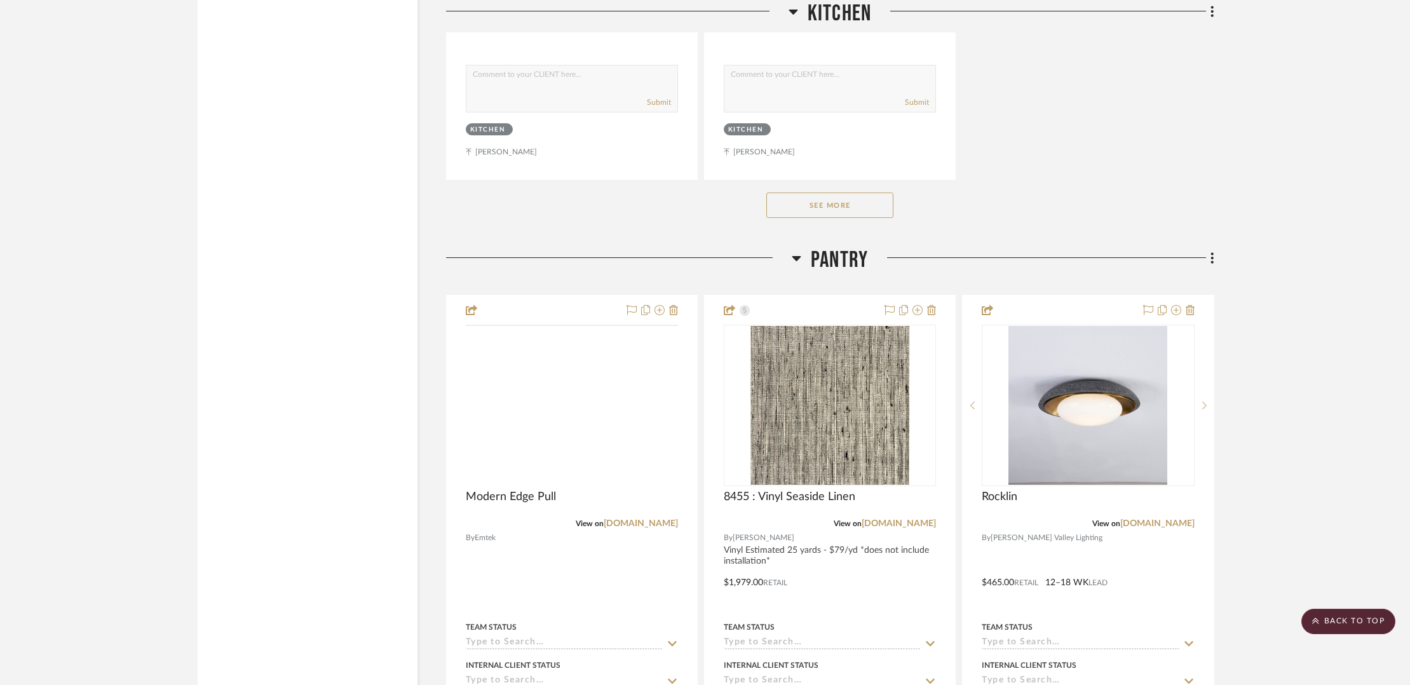
scroll to position [3239, 0]
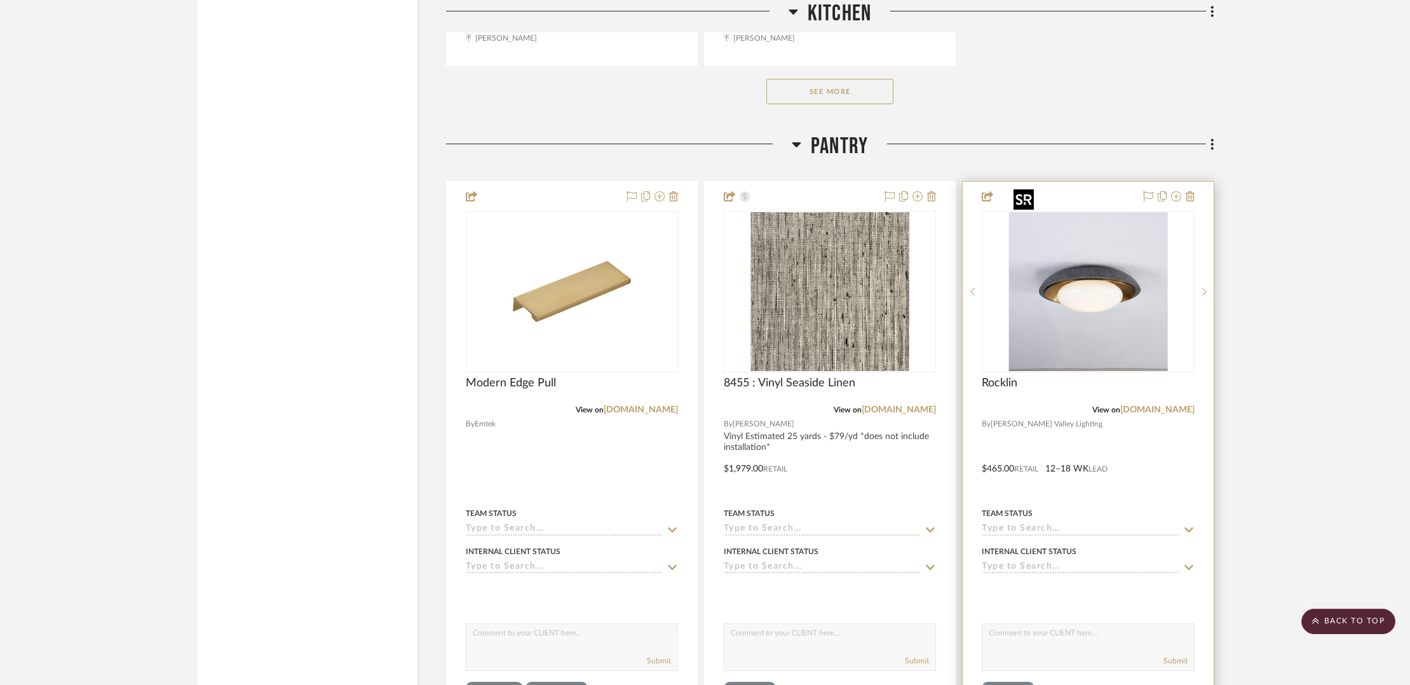
click at [0, 0] on img at bounding box center [0, 0] width 0 height 0
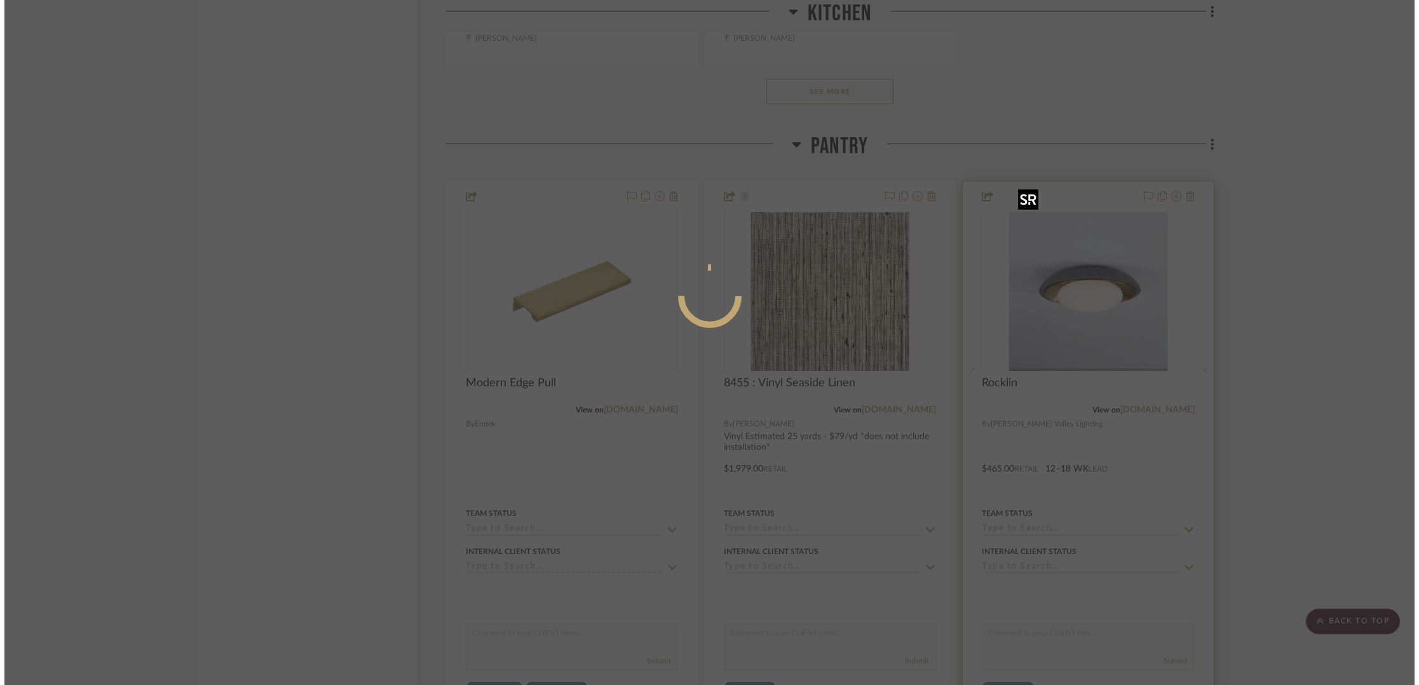
scroll to position [0, 0]
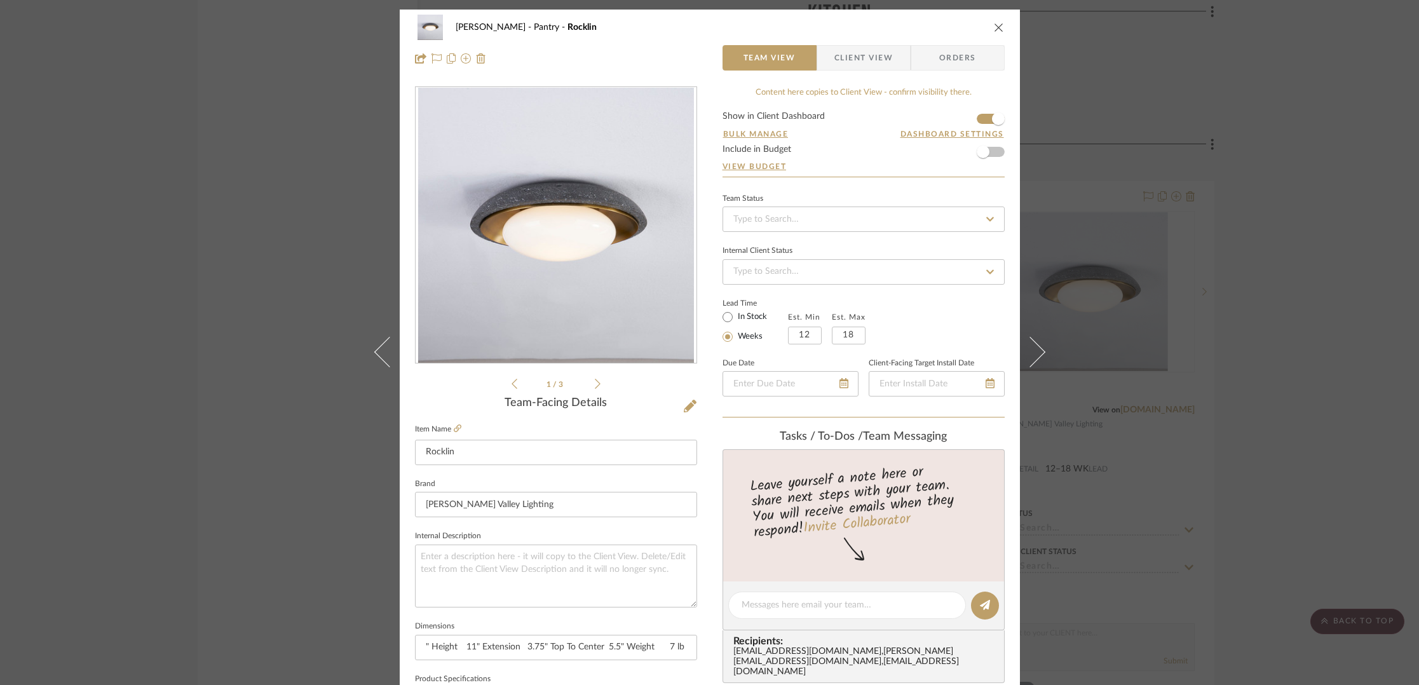
click at [457, 426] on fieldset "Item Name [PERSON_NAME]" at bounding box center [556, 443] width 282 height 44
click at [455, 428] on icon at bounding box center [458, 429] width 8 height 8
click at [997, 31] on icon "close" at bounding box center [999, 27] width 10 height 10
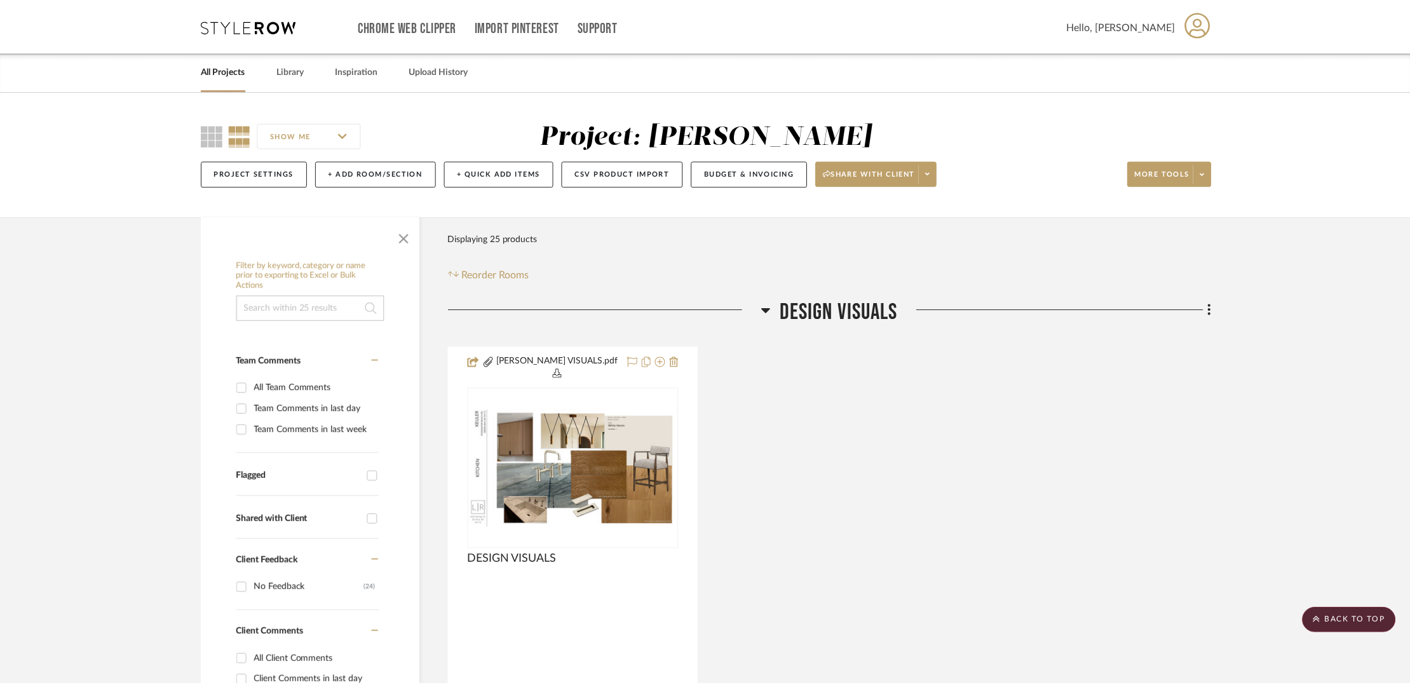
scroll to position [3239, 0]
